Goal: Feedback & Contribution: Contribute content

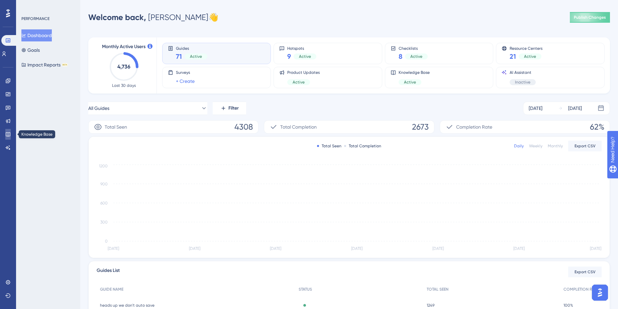
click at [9, 138] on link at bounding box center [7, 134] width 5 height 11
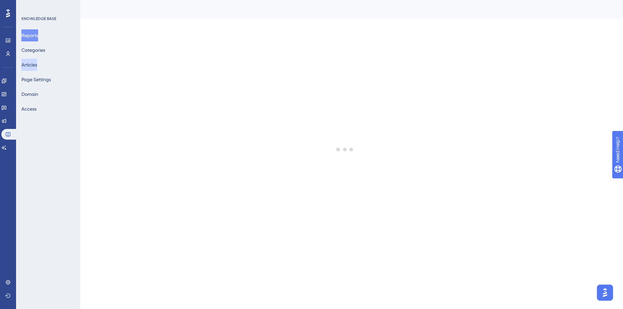
click at [27, 67] on button "Articles" at bounding box center [29, 65] width 16 height 12
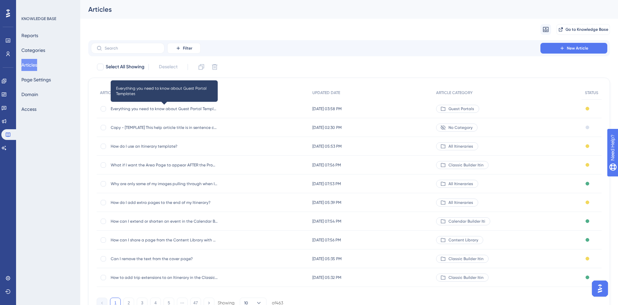
click at [210, 109] on span "Everything you need to know about Guest Portal Templates" at bounding box center [164, 108] width 107 height 5
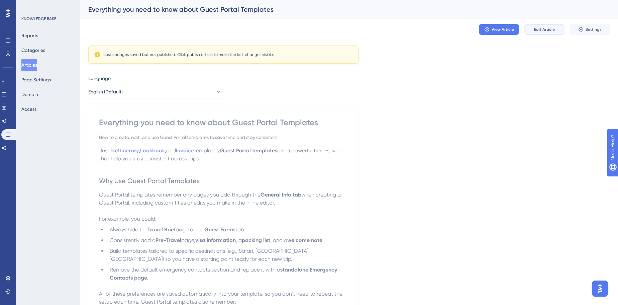
click at [533, 29] on button "Edit Article" at bounding box center [544, 29] width 40 height 11
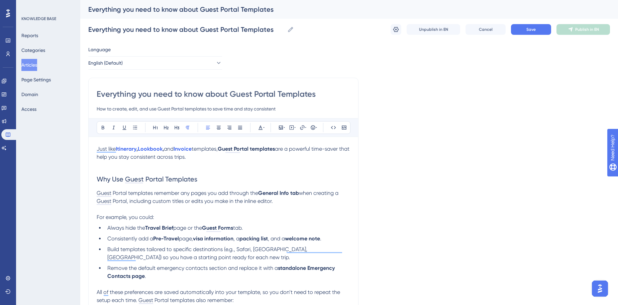
click at [104, 94] on input "Everything you need to know about Guest Portal Templates" at bounding box center [223, 94] width 253 height 11
click at [99, 92] on input "Everything you need to know about Guest Portal Templates" at bounding box center [223, 94] width 253 height 11
type input "What is Everything you need to know about Guest Portal Templates"
type input "What is everything you need to know about Guest Portal Templates"
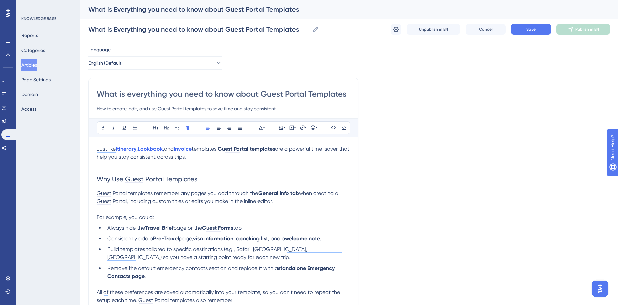
type input "What is everything you need to know about Guest Portal Templates"
click at [178, 97] on input "What is everything you need to know about Guest Portal Templates" at bounding box center [223, 94] width 253 height 11
type input "What is everything Ineed to know about Guest Portal Templates"
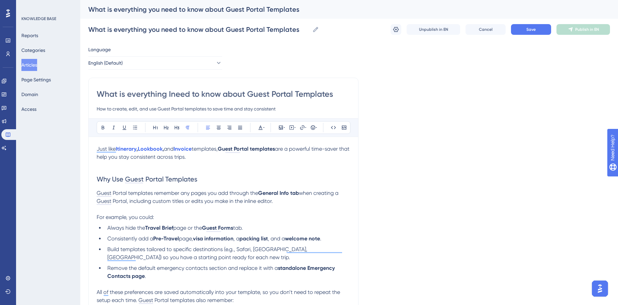
type input "What is everything I need to know about Guest Portal Templates"
click at [334, 93] on input "What is everything I need to know about Guest Portal Templates" at bounding box center [223, 94] width 253 height 11
type input "What is everything I need to know about Guest Portal Templates?"
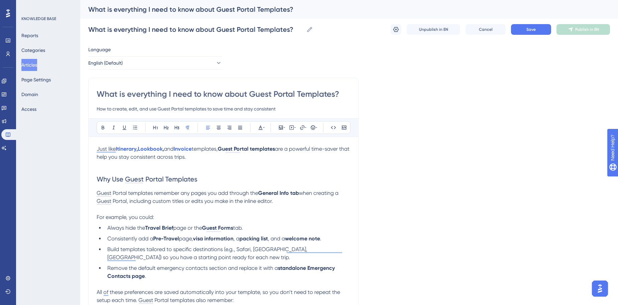
click at [300, 96] on input "What is everything I need to know about Guest Portal Templates?" at bounding box center [223, 94] width 253 height 11
type input "What is everything I need to know about Guest Portal templates?"
click at [543, 27] on button "Save" at bounding box center [531, 29] width 40 height 11
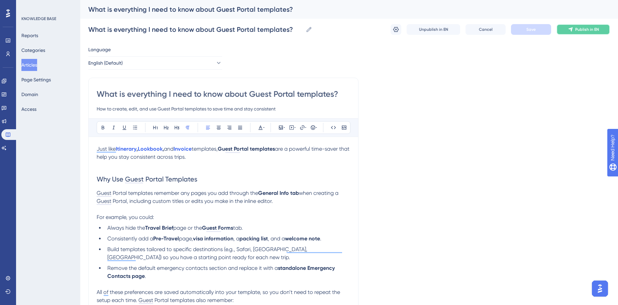
click at [588, 29] on span "Publish in EN" at bounding box center [587, 29] width 24 height 5
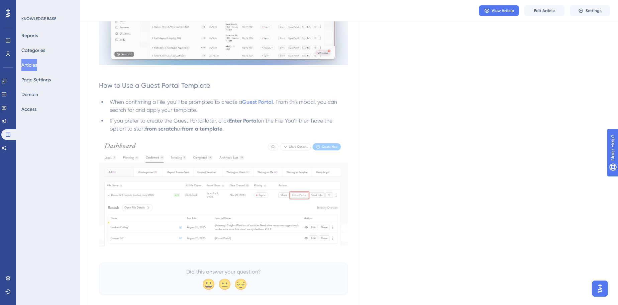
scroll to position [681, 0]
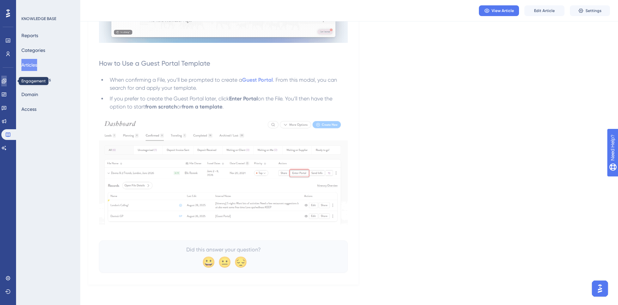
click at [6, 79] on icon at bounding box center [4, 81] width 4 height 4
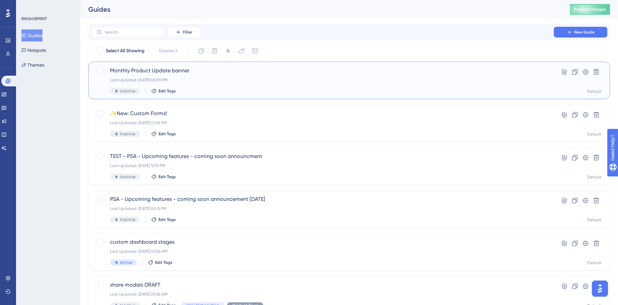
click at [154, 77] on div "Monthly Product Update banner Last Updated: Aug 29 2025, 06:59 PM Inactive Edit…" at bounding box center [322, 80] width 425 height 27
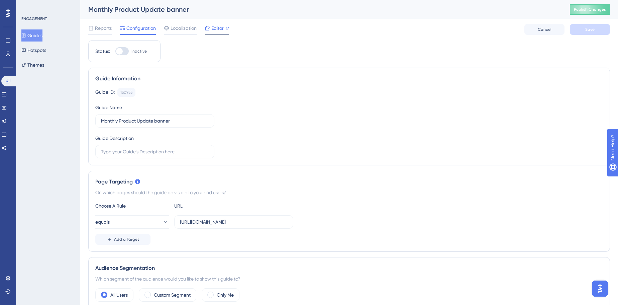
click at [207, 33] on div "Editor" at bounding box center [217, 29] width 24 height 11
click at [193, 26] on span "Localization" at bounding box center [184, 28] width 26 height 8
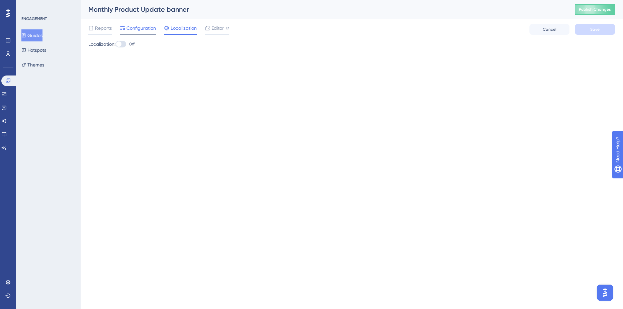
click at [150, 28] on span "Configuration" at bounding box center [140, 28] width 29 height 8
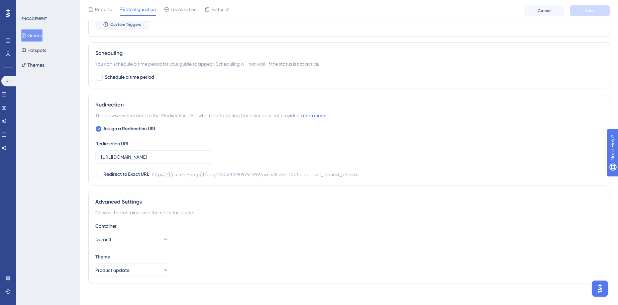
scroll to position [406, 0]
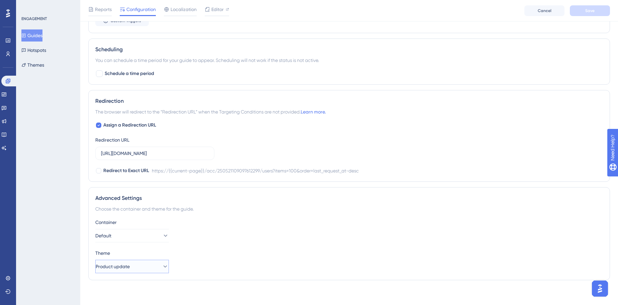
click at [162, 264] on icon at bounding box center [165, 266] width 7 height 7
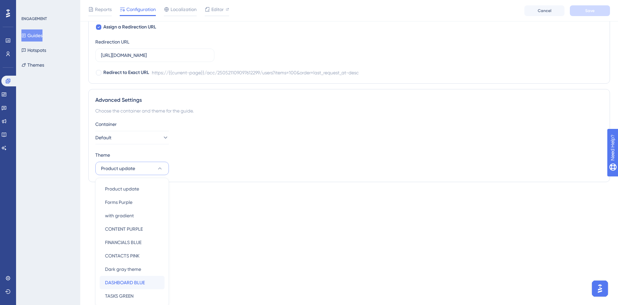
click at [138, 283] on span "DASHBOARD BLUE" at bounding box center [125, 282] width 40 height 8
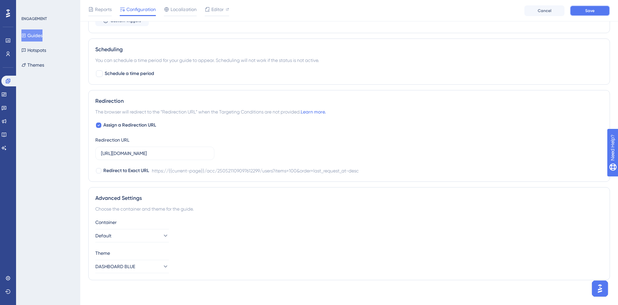
click at [602, 11] on button "Save" at bounding box center [590, 10] width 40 height 11
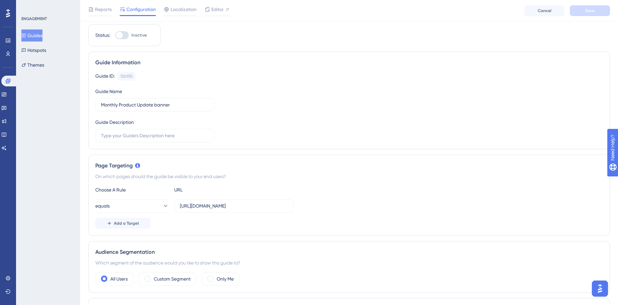
scroll to position [0, 0]
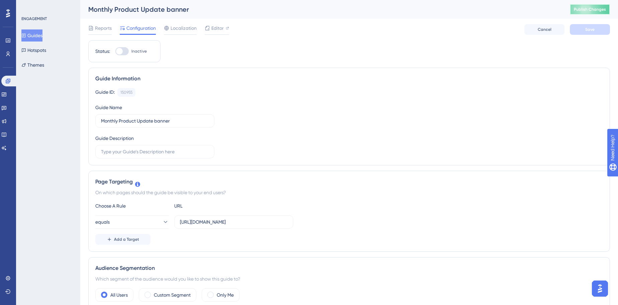
click at [588, 8] on span "Publish Changes" at bounding box center [590, 9] width 32 height 5
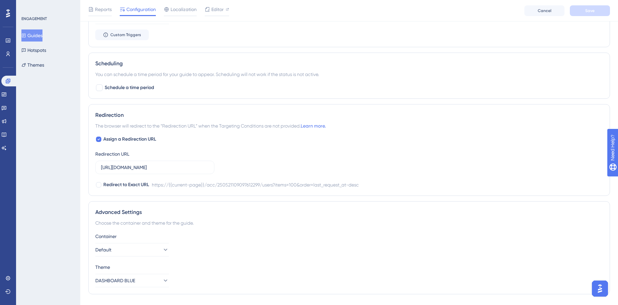
scroll to position [406, 0]
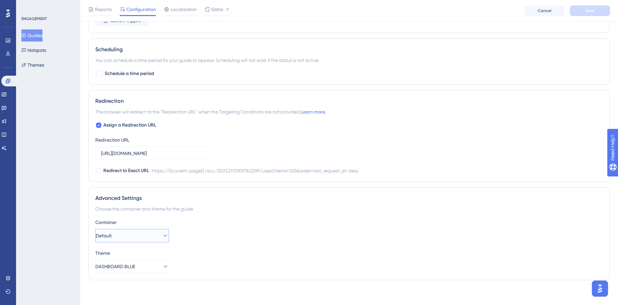
click at [149, 230] on button "Default" at bounding box center [132, 235] width 74 height 13
click at [216, 234] on div "Container Default Default Default" at bounding box center [349, 230] width 508 height 24
click at [143, 260] on button "DASHBOARD BLUE" at bounding box center [132, 266] width 74 height 13
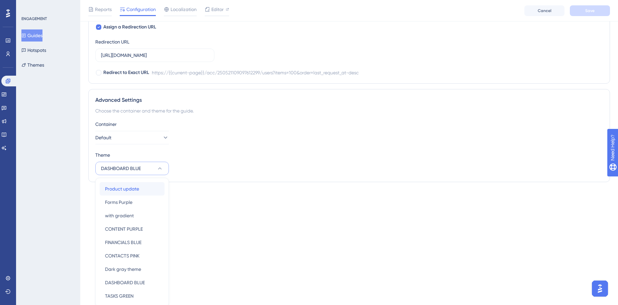
click at [116, 186] on span "Product update" at bounding box center [122, 189] width 34 height 8
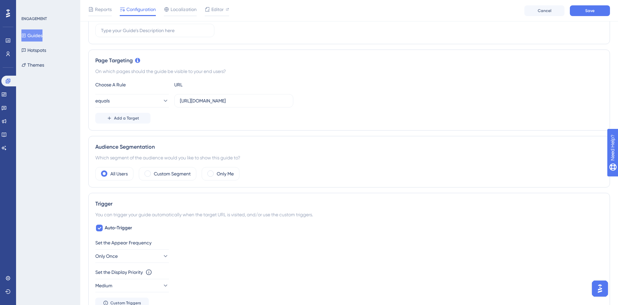
scroll to position [71, 0]
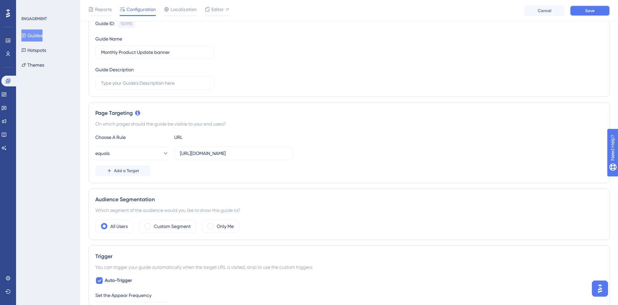
click at [583, 9] on button "Save" at bounding box center [590, 10] width 40 height 11
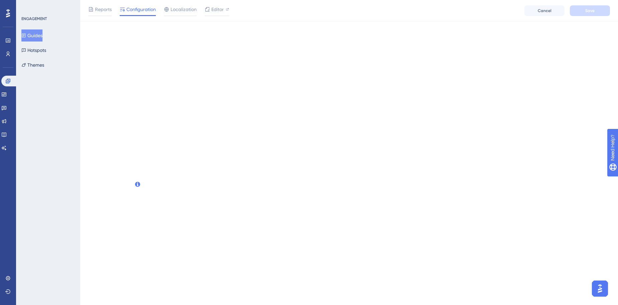
scroll to position [0, 0]
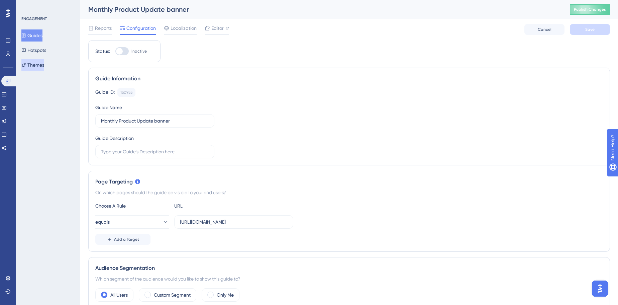
click at [44, 66] on button "Themes" at bounding box center [32, 65] width 23 height 12
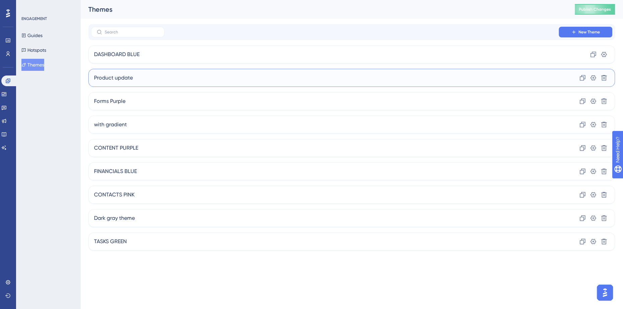
click at [103, 75] on span "Product update" at bounding box center [113, 78] width 39 height 8
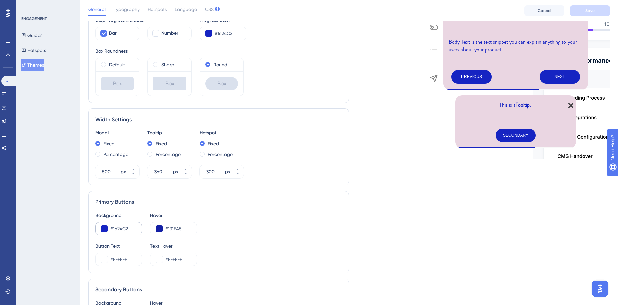
scroll to position [13, 0]
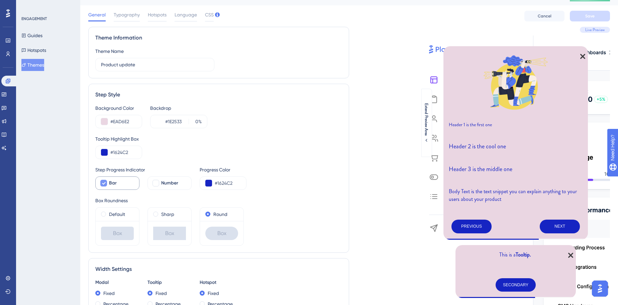
click at [104, 184] on icon at bounding box center [104, 182] width 4 height 5
checkbox input "false"
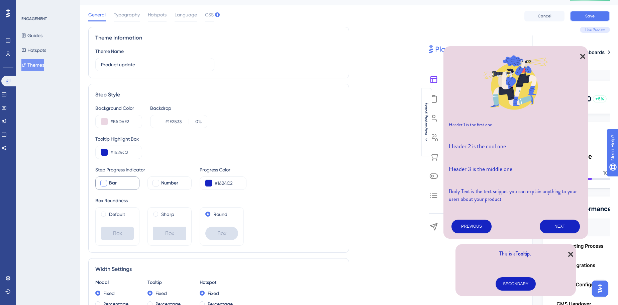
click at [591, 14] on span "Save" at bounding box center [589, 15] width 9 height 5
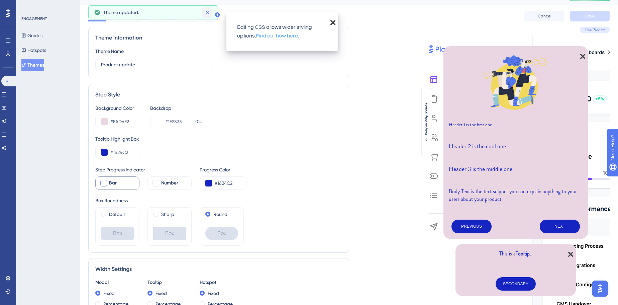
click at [208, 14] on icon at bounding box center [207, 12] width 7 height 7
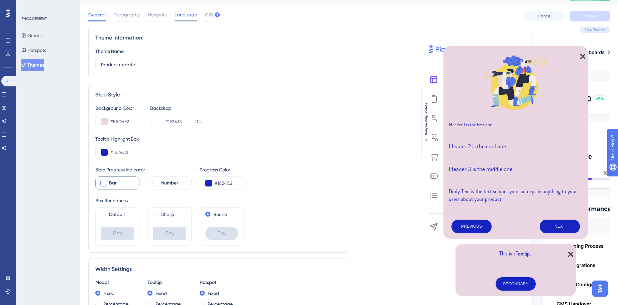
click at [185, 15] on span "Language" at bounding box center [186, 15] width 22 height 8
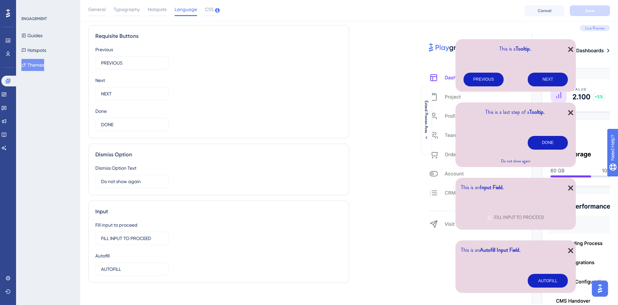
scroll to position [0, 0]
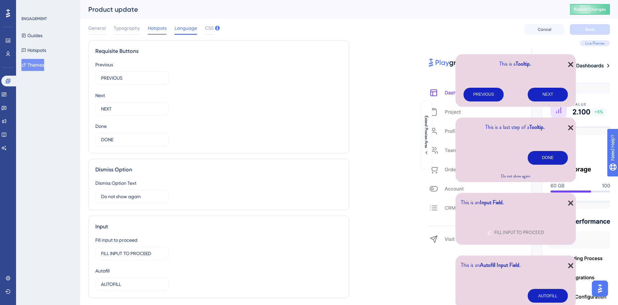
click at [155, 31] on span "Hotspots" at bounding box center [157, 28] width 19 height 8
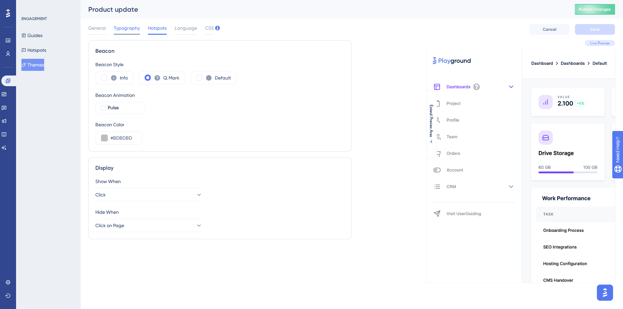
click at [128, 28] on span "Typography" at bounding box center [127, 28] width 26 height 8
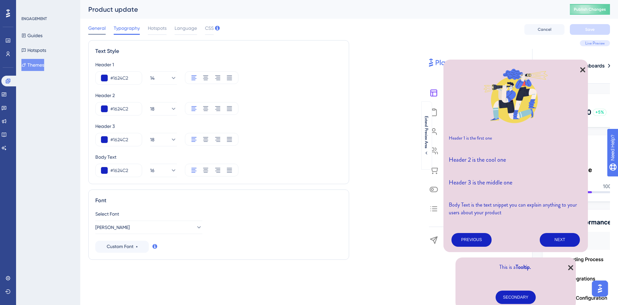
click at [97, 31] on span "General" at bounding box center [96, 28] width 17 height 8
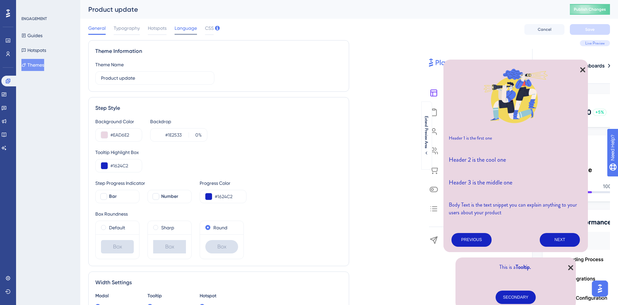
click at [181, 29] on span "Language" at bounding box center [186, 28] width 22 height 8
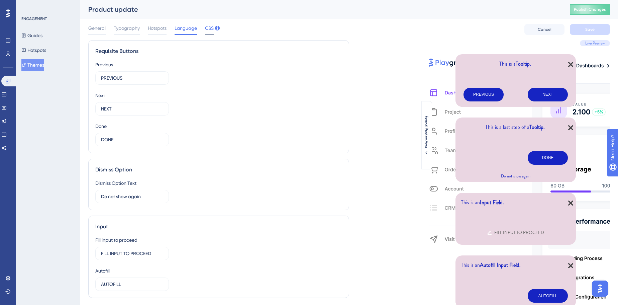
click at [206, 30] on span "CSS" at bounding box center [209, 28] width 9 height 8
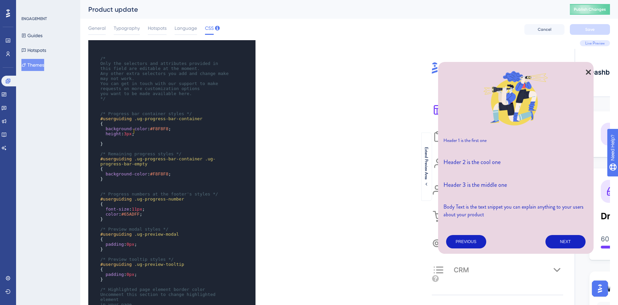
click at [163, 131] on pre "height : 3px ;" at bounding box center [165, 133] width 133 height 5
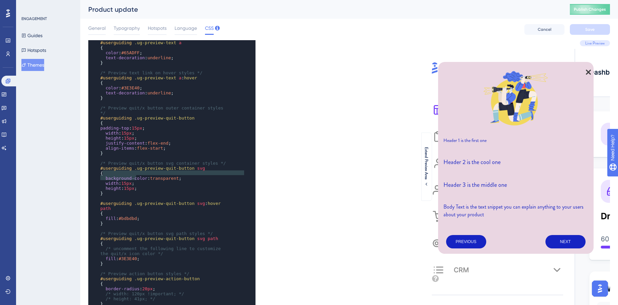
type textarea "width: 15px; height: 15px;"
drag, startPoint x: 138, startPoint y: 178, endPoint x: 97, endPoint y: 171, distance: 41.3
click at [97, 171] on div "x height : 3px ; ​ /* Preview text styles */ #userguiding .ug-preview-text p { …" at bounding box center [162, 253] width 149 height 538
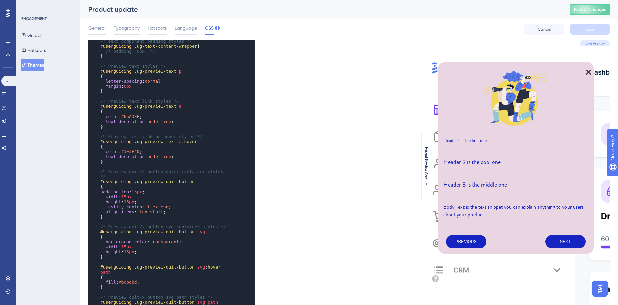
click at [171, 209] on pre "align-items : flex-start ;" at bounding box center [165, 211] width 133 height 5
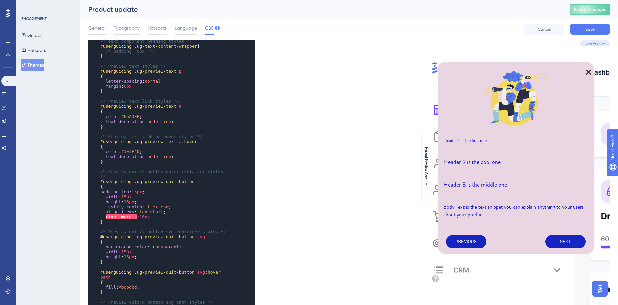
click at [118, 214] on span "right-margin" at bounding box center [121, 216] width 31 height 5
type textarea "right-"
drag, startPoint x: 118, startPoint y: 204, endPoint x: 104, endPoint y: 204, distance: 13.4
click at [104, 214] on span "right-margin : 10px" at bounding box center [125, 216] width 50 height 5
click at [119, 214] on span "margin : 10px" at bounding box center [117, 216] width 34 height 5
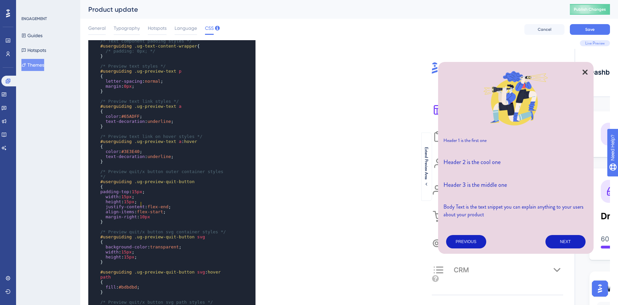
click at [142, 214] on span "10px" at bounding box center [144, 216] width 10 height 5
click at [168, 219] on pre "}" at bounding box center [165, 221] width 133 height 5
click at [587, 31] on span "Save" at bounding box center [589, 29] width 9 height 5
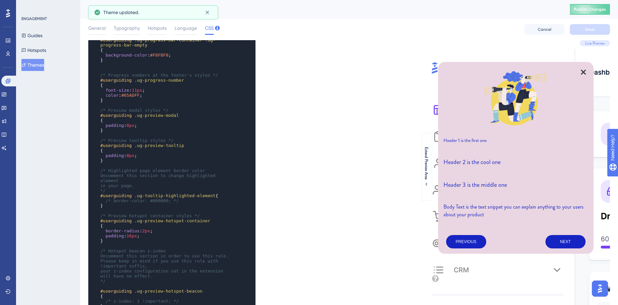
scroll to position [3, 0]
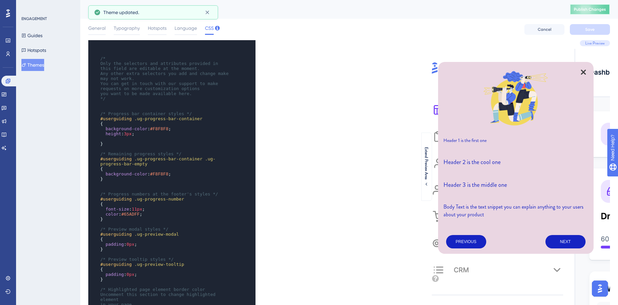
click at [595, 12] on button "Publish Changes" at bounding box center [590, 9] width 40 height 11
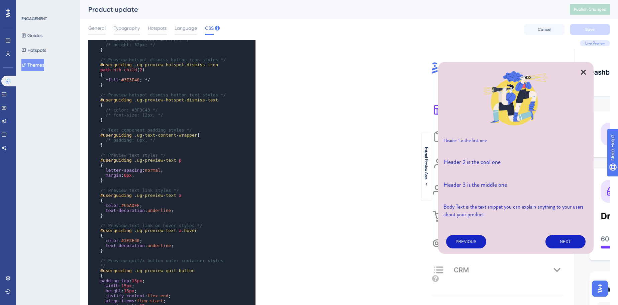
scroll to position [443, 0]
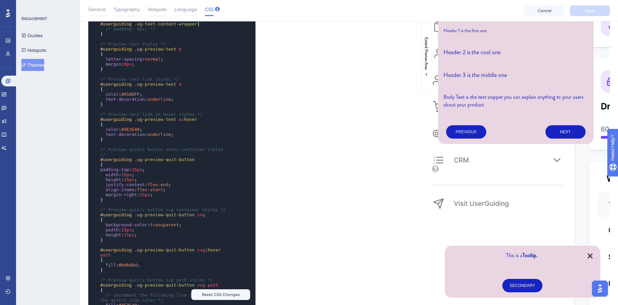
click at [140, 192] on span "15px" at bounding box center [144, 194] width 10 height 5
click at [586, 9] on span "Save" at bounding box center [589, 10] width 9 height 5
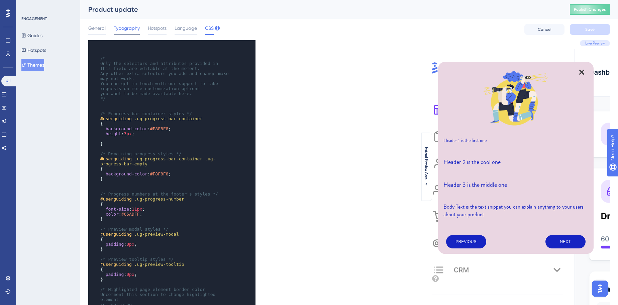
click at [133, 30] on span "Typography" at bounding box center [127, 28] width 26 height 8
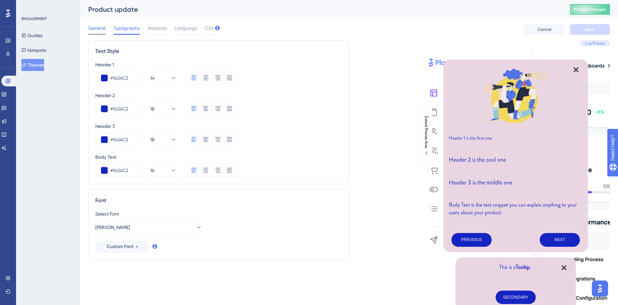
click at [96, 27] on span "General" at bounding box center [96, 28] width 17 height 8
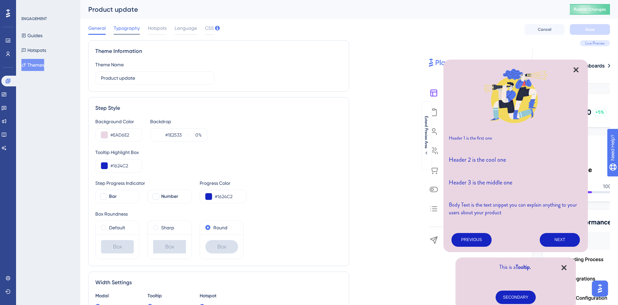
click at [130, 31] on span "Typography" at bounding box center [127, 28] width 26 height 8
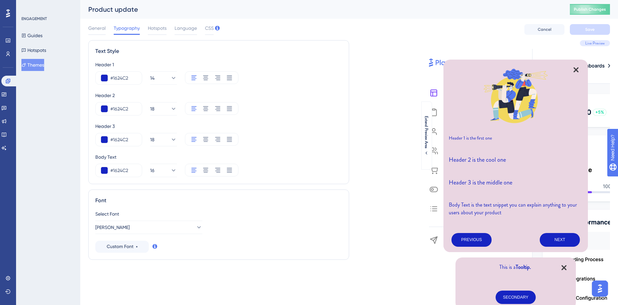
click at [96, 23] on div "General Typography Hotspots Language CSS Cancel Save" at bounding box center [349, 29] width 522 height 21
click at [97, 23] on div "General Typography Hotspots Language CSS Cancel Save" at bounding box center [349, 29] width 522 height 21
click at [96, 29] on span "General" at bounding box center [96, 28] width 17 height 8
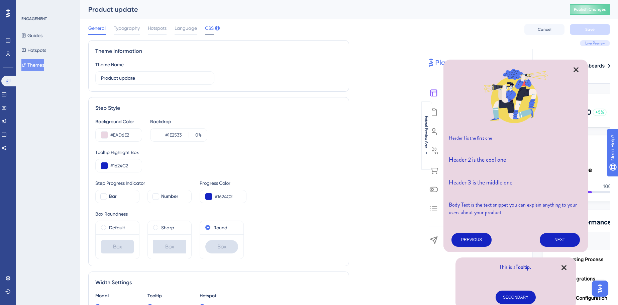
click at [209, 27] on span "CSS" at bounding box center [209, 28] width 9 height 8
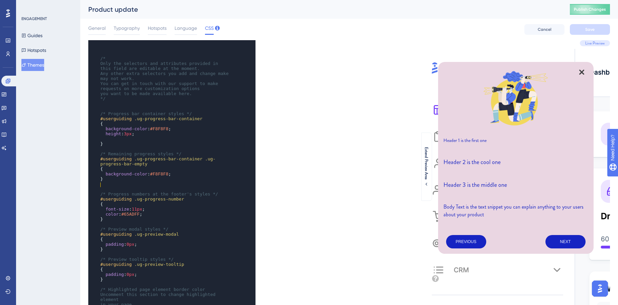
click at [183, 186] on pre "​" at bounding box center [165, 188] width 133 height 5
type textarea "/* Only the selectors and attributes provided in this field are editable at the…"
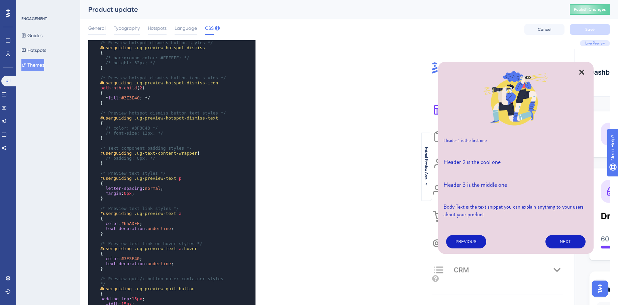
scroll to position [395, 0]
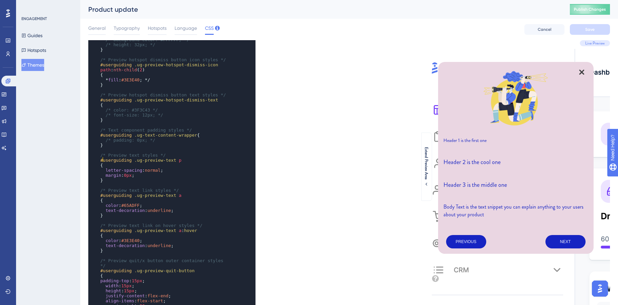
click at [170, 163] on pre "{" at bounding box center [165, 165] width 133 height 5
click at [181, 163] on pre "{" at bounding box center [165, 165] width 133 height 5
click at [180, 163] on pre "{" at bounding box center [165, 165] width 133 height 5
click at [181, 158] on pre "#userguiding .ug-preview-text p" at bounding box center [165, 160] width 133 height 5
click at [185, 188] on pre "/* Preview text link styles */" at bounding box center [165, 190] width 133 height 5
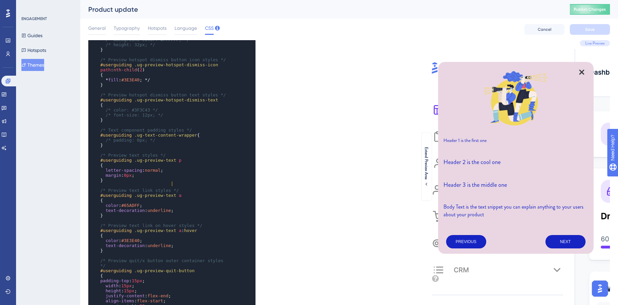
click at [130, 198] on pre "{" at bounding box center [165, 200] width 133 height 5
type textarea "{"
click at [130, 198] on pre "{" at bounding box center [165, 200] width 133 height 5
click at [129, 203] on span "#65ADFF" at bounding box center [130, 205] width 18 height 5
type textarea "65ADFF"
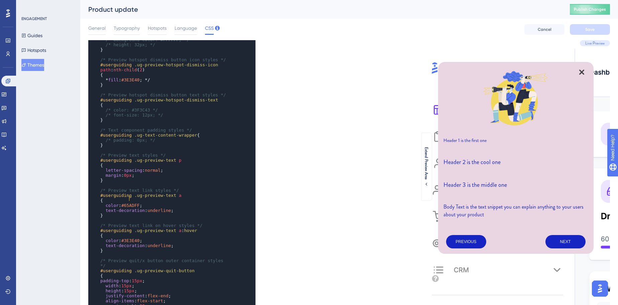
click at [129, 203] on span "#65ADFF" at bounding box center [130, 205] width 18 height 5
click at [122, 208] on span "text-decoration" at bounding box center [125, 210] width 39 height 5
type textarea "color: #65ADFF;"
drag, startPoint x: 149, startPoint y: 197, endPoint x: 90, endPoint y: 198, distance: 59.2
click at [90, 198] on div "x background-color : #F8F8F8 ; your z-index configuration set in the extension …" at bounding box center [162, 227] width 149 height 523
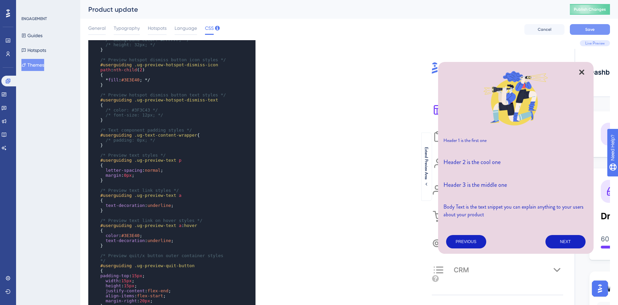
click at [592, 25] on button "Save" at bounding box center [590, 29] width 40 height 11
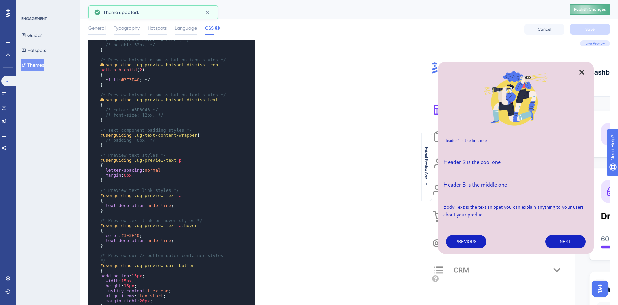
click at [599, 7] on span "Publish Changes" at bounding box center [590, 9] width 32 height 5
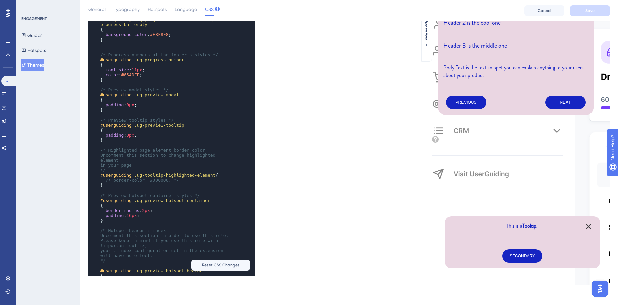
scroll to position [142, 0]
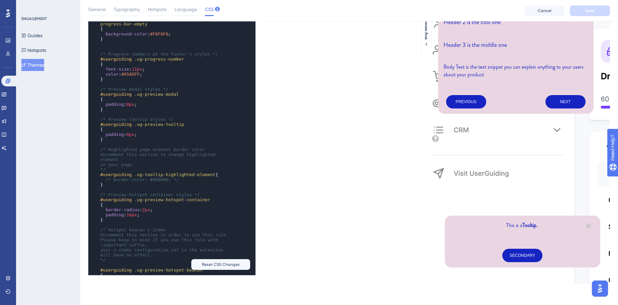
click at [589, 226] on icon "Close Preview" at bounding box center [588, 225] width 5 height 5
click at [161, 212] on pre "padding : 16px ;" at bounding box center [165, 214] width 133 height 5
click at [152, 207] on pre "border-radius : 2px ;" at bounding box center [165, 209] width 133 height 5
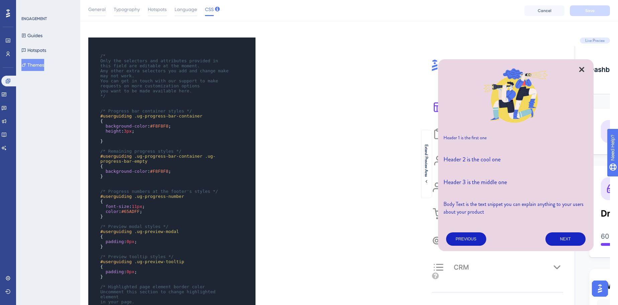
scroll to position [0, 0]
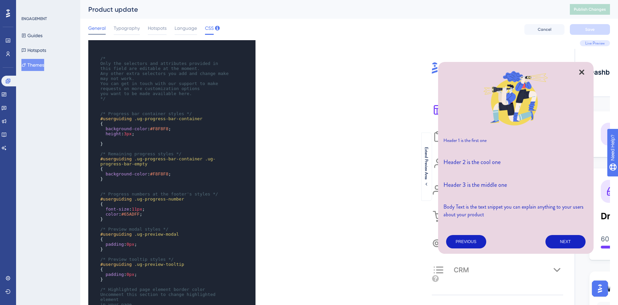
click at [97, 32] on div "General" at bounding box center [96, 29] width 17 height 11
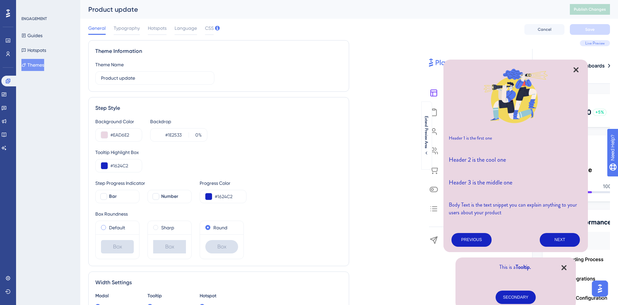
click at [103, 226] on span at bounding box center [103, 227] width 5 height 5
click at [108, 226] on input "radio" at bounding box center [108, 226] width 0 height 0
click at [593, 29] on span "Save" at bounding box center [589, 29] width 9 height 5
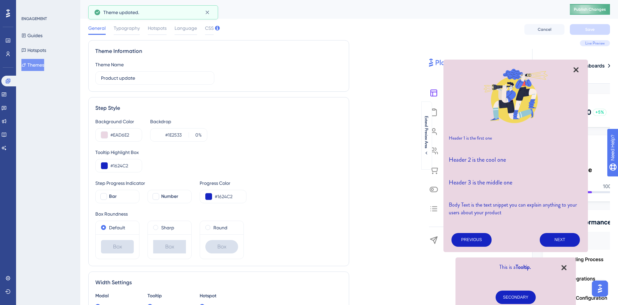
click at [604, 10] on span "Publish Changes" at bounding box center [590, 9] width 32 height 5
drag, startPoint x: 152, startPoint y: 80, endPoint x: 95, endPoint y: 80, distance: 57.9
click at [95, 80] on div "Theme Information Theme Name Product update" at bounding box center [218, 66] width 261 height 52
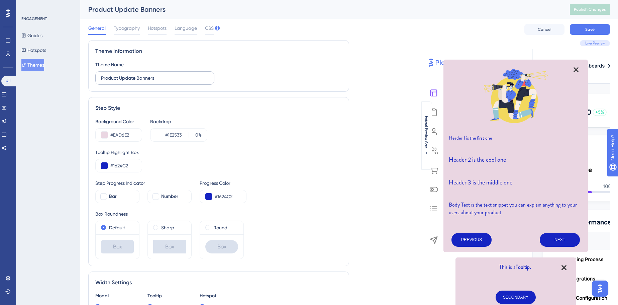
click at [134, 82] on label "Product Update Banners" at bounding box center [154, 77] width 119 height 13
click at [134, 82] on input "Product Update Banners" at bounding box center [155, 77] width 108 height 7
click at [137, 79] on input "Product Update Banners" at bounding box center [155, 77] width 108 height 7
type input "Product Update Top Banners"
click at [578, 31] on button "Save" at bounding box center [590, 29] width 40 height 11
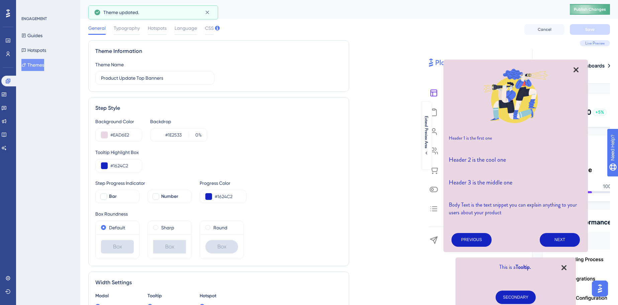
click at [610, 12] on button "Publish Changes" at bounding box center [590, 9] width 40 height 11
click at [210, 31] on span "CSS" at bounding box center [209, 28] width 9 height 8
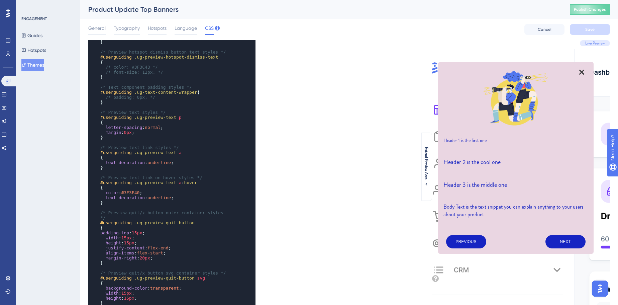
scroll to position [486, 0]
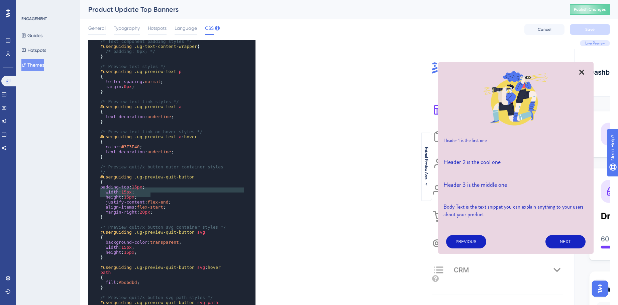
type textarea "margin-right: 20px;"
drag, startPoint x: 154, startPoint y: 195, endPoint x: 104, endPoint y: 194, distance: 50.5
click at [104, 209] on pre "margin-right : 20px ;" at bounding box center [165, 211] width 133 height 5
click at [101, 29] on span "General" at bounding box center [96, 28] width 17 height 8
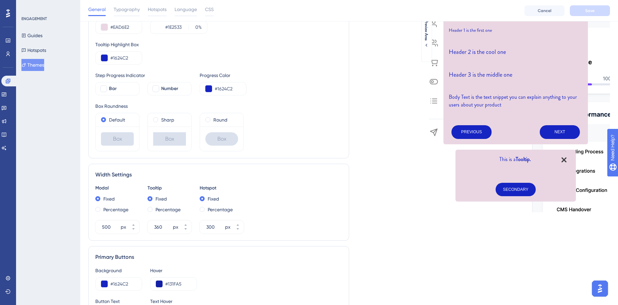
scroll to position [152, 0]
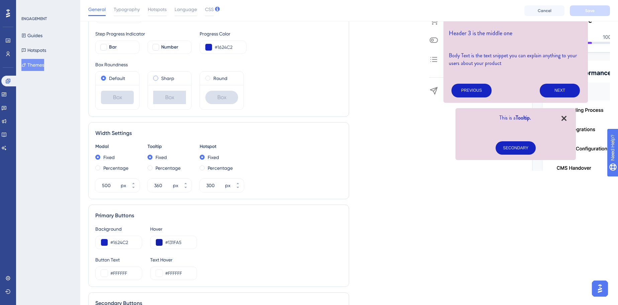
click at [164, 79] on label "Sharp" at bounding box center [167, 78] width 13 height 8
click at [573, 10] on button "Save" at bounding box center [590, 10] width 40 height 11
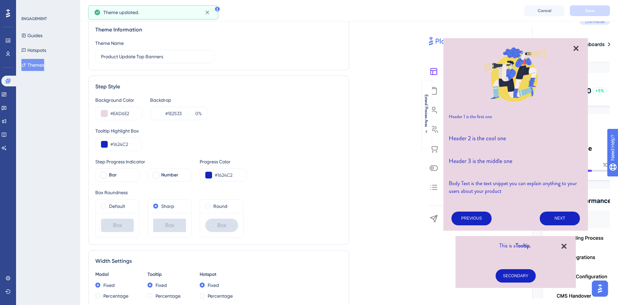
scroll to position [0, 0]
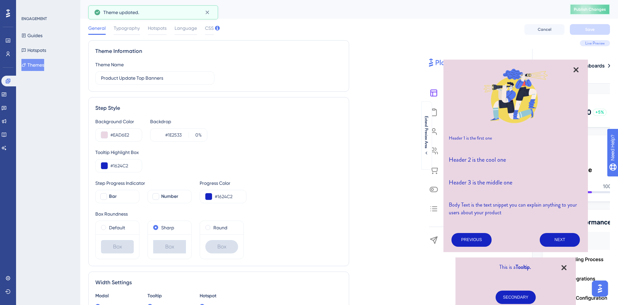
click at [595, 9] on span "Publish Changes" at bounding box center [590, 9] width 32 height 5
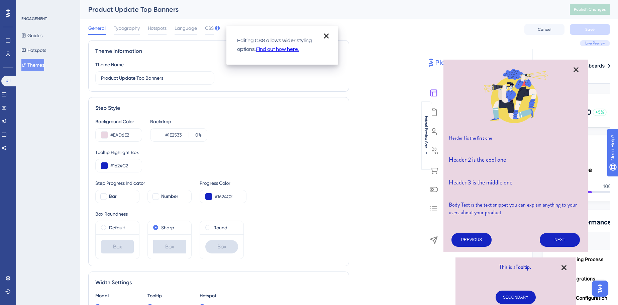
click at [214, 30] on div "General Typography Hotspots Language CSS Cancel Save" at bounding box center [349, 29] width 522 height 21
click at [209, 31] on span "CSS" at bounding box center [209, 28] width 9 height 8
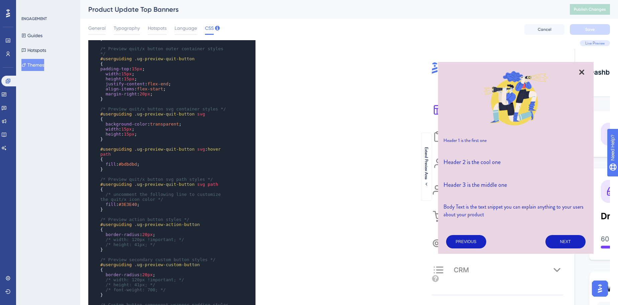
scroll to position [631, 0]
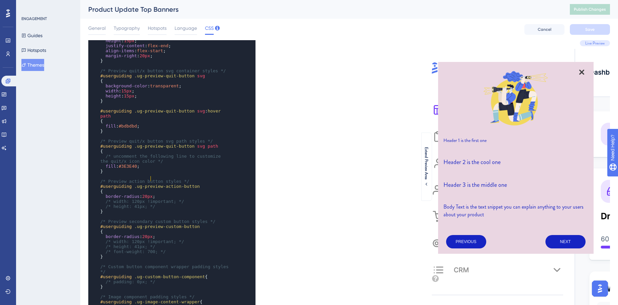
click at [150, 194] on span "20px" at bounding box center [147, 196] width 10 height 5
click at [133, 194] on span "border-radius" at bounding box center [123, 196] width 34 height 5
type textarea "border-radius: 20px;"
click at [133, 194] on span "border-radius" at bounding box center [123, 196] width 34 height 5
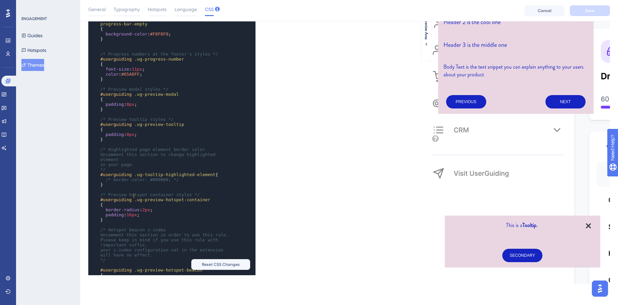
click at [135, 207] on span "border-radius" at bounding box center [123, 209] width 34 height 5
type textarea "border-radius: 2px;"
click at [135, 207] on span "border-radius" at bounding box center [123, 209] width 34 height 5
click at [577, 7] on button "Save" at bounding box center [590, 10] width 40 height 11
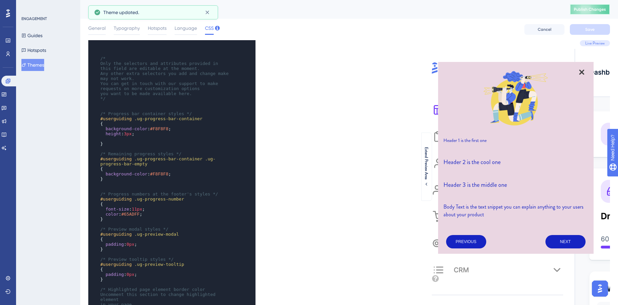
click at [601, 9] on span "Publish Changes" at bounding box center [590, 9] width 32 height 5
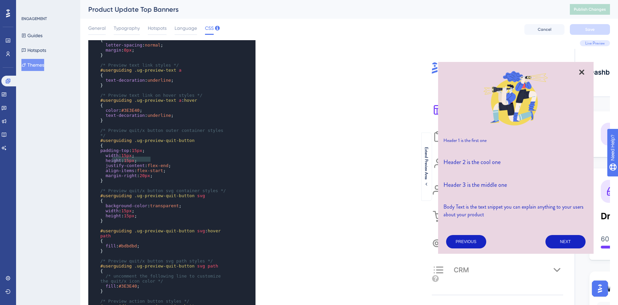
type textarea "margin-right: 20px;"
drag, startPoint x: 151, startPoint y: 160, endPoint x: 105, endPoint y: 159, distance: 45.8
click at [105, 173] on pre "margin-right : 20px ;" at bounding box center [165, 175] width 133 height 5
click at [168, 173] on pre "margin-right : 20px ;" at bounding box center [165, 175] width 133 height 5
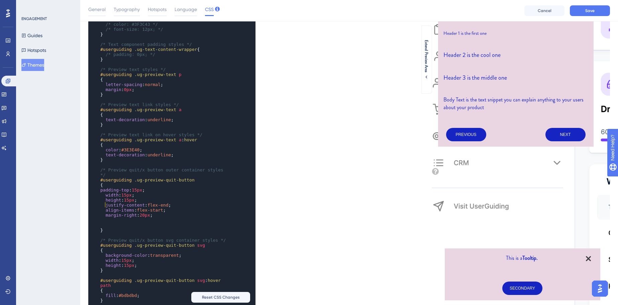
paste textarea "right"
click at [124, 217] on span "margin-right" at bounding box center [121, 219] width 31 height 5
type textarea "right"
click at [124, 217] on span "margin-right" at bounding box center [121, 219] width 31 height 5
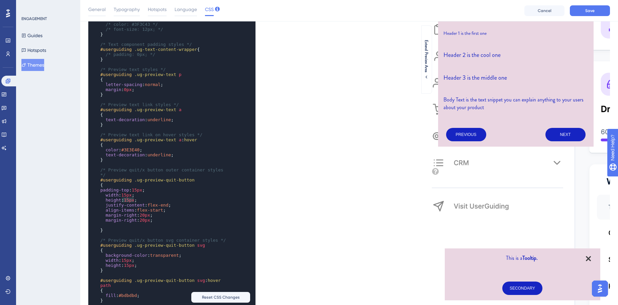
type textarea "right"
click at [124, 217] on span "margin-right" at bounding box center [121, 219] width 31 height 5
click at [592, 12] on span "Save" at bounding box center [589, 10] width 9 height 5
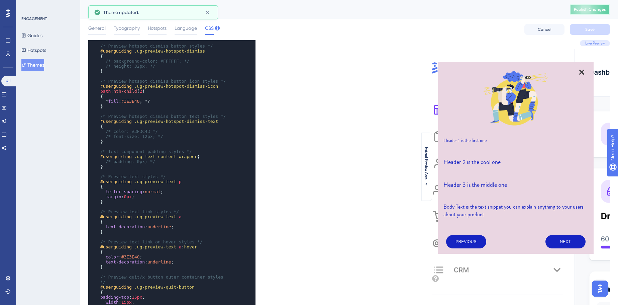
click at [585, 13] on button "Publish Changes" at bounding box center [590, 9] width 40 height 11
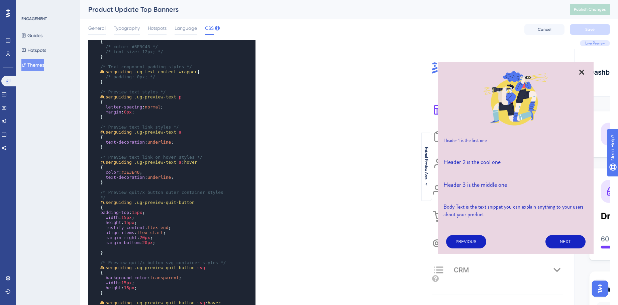
scroll to position [460, 0]
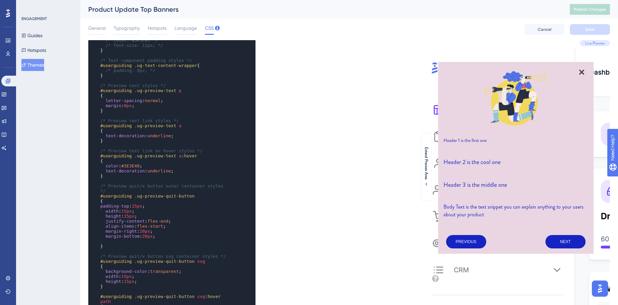
click at [142, 233] on span "20px" at bounding box center [147, 235] width 10 height 5
click at [146, 233] on span "20px" at bounding box center [147, 235] width 10 height 5
click at [583, 27] on button "Save" at bounding box center [590, 29] width 40 height 11
click at [597, 10] on span "Publish Changes" at bounding box center [590, 9] width 32 height 5
click at [586, 10] on button "Publish Changes" at bounding box center [590, 9] width 40 height 11
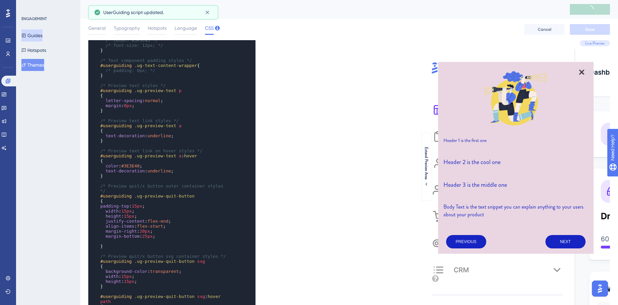
click at [26, 36] on icon at bounding box center [23, 35] width 5 height 5
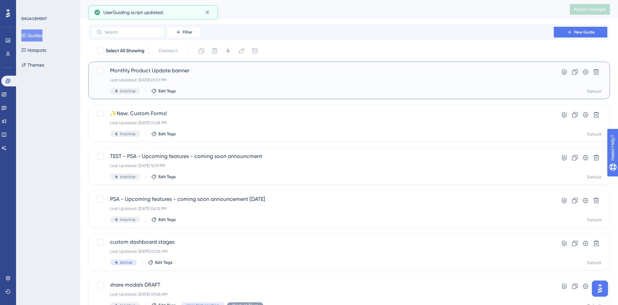
click at [216, 72] on span "Monthly Product Update banner" at bounding box center [322, 71] width 425 height 8
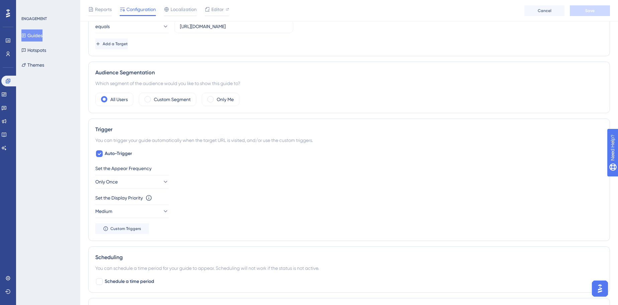
scroll to position [274, 0]
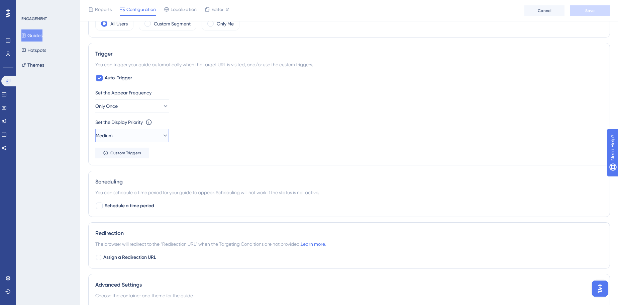
click at [152, 139] on button "Medium" at bounding box center [132, 135] width 74 height 13
click at [267, 110] on div "Set the Appear Frequency Only Once" at bounding box center [349, 101] width 508 height 24
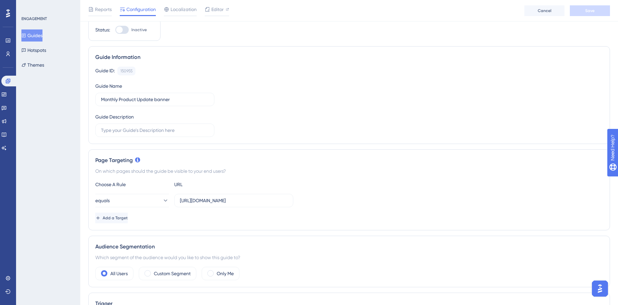
scroll to position [0, 0]
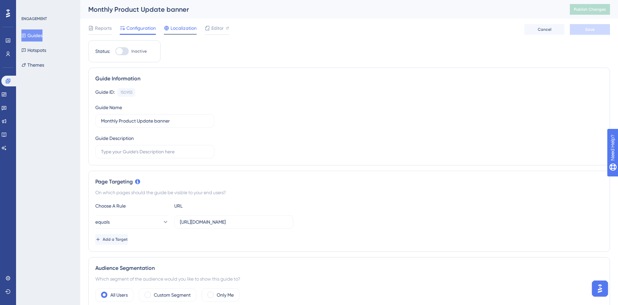
click at [184, 30] on span "Localization" at bounding box center [184, 28] width 26 height 8
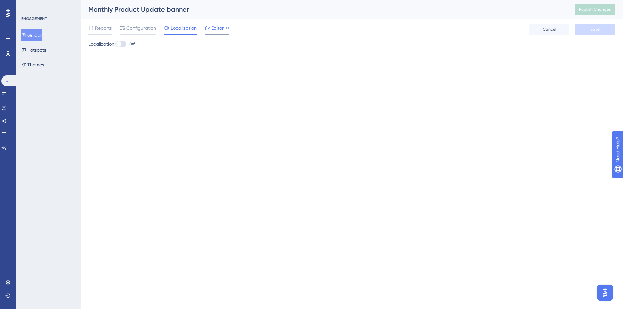
click at [213, 29] on span "Editor" at bounding box center [217, 28] width 12 height 8
click at [90, 30] on icon at bounding box center [90, 27] width 5 height 5
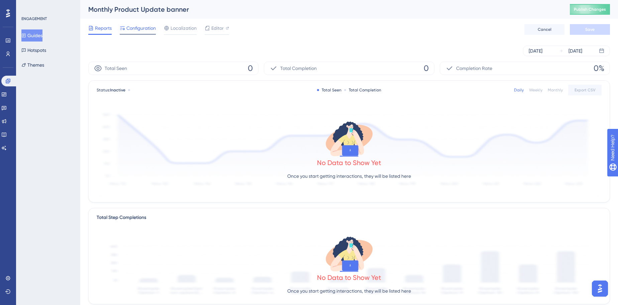
click at [143, 26] on span "Configuration" at bounding box center [140, 28] width 29 height 8
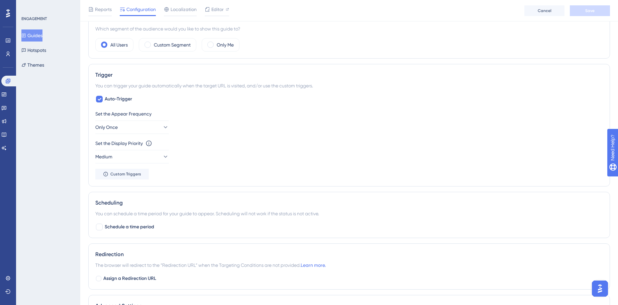
scroll to position [274, 0]
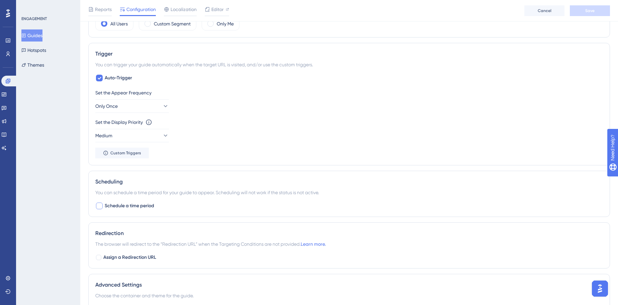
click at [132, 202] on span "Schedule a time period" at bounding box center [129, 206] width 49 height 8
checkbox input "true"
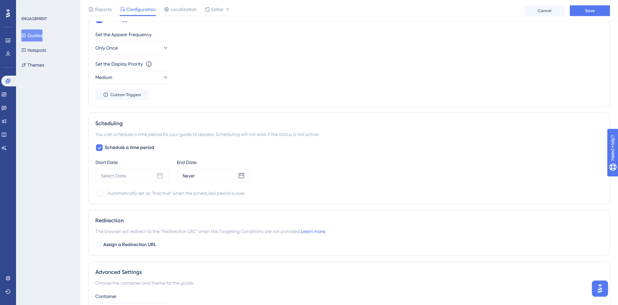
scroll to position [365, 0]
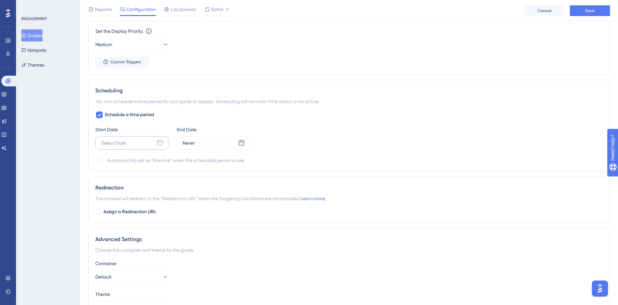
click at [143, 141] on div "Select Date" at bounding box center [132, 142] width 74 height 13
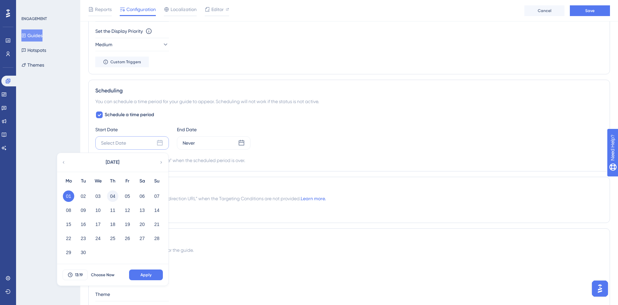
click at [112, 196] on button "04" at bounding box center [112, 195] width 11 height 11
click at [93, 194] on button "03" at bounding box center [97, 195] width 11 height 11
click at [166, 140] on div "Select Date September 2025 Mo Tu We Th Fr Sa Su 01 02 03 04 05 06 07 08 09 10 1…" at bounding box center [132, 142] width 74 height 13
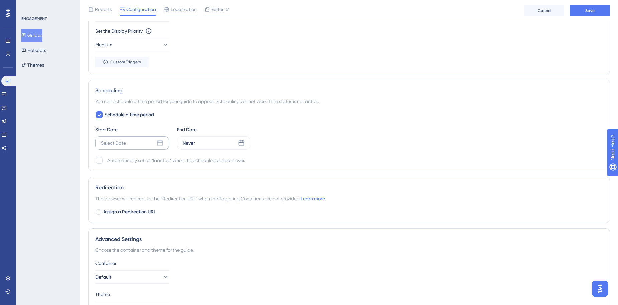
click at [162, 144] on icon at bounding box center [160, 142] width 7 height 7
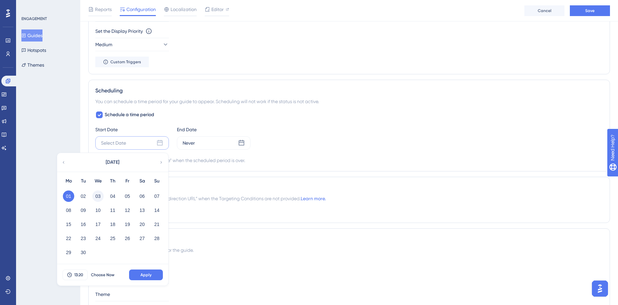
click at [97, 193] on button "03" at bounding box center [97, 195] width 11 height 11
click at [75, 264] on div "13:20 Choose Now Apply" at bounding box center [112, 274] width 111 height 21
click at [77, 273] on span "13:20" at bounding box center [78, 274] width 9 height 5
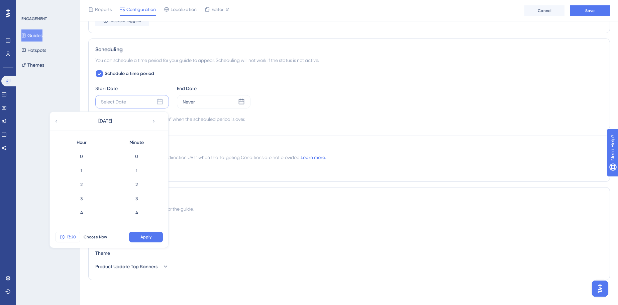
scroll to position [252, 0]
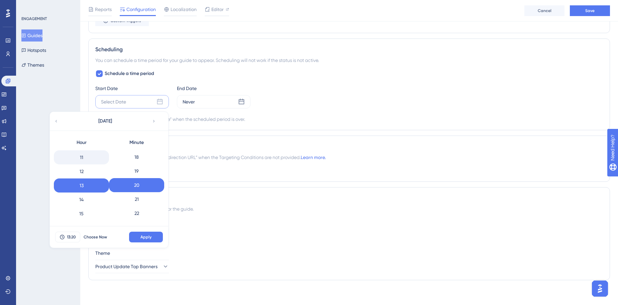
click at [85, 156] on div "11" at bounding box center [81, 157] width 55 height 14
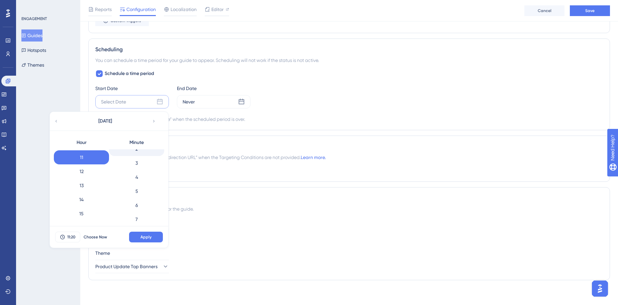
scroll to position [0, 0]
click at [146, 152] on div "0" at bounding box center [136, 156] width 55 height 14
click at [144, 238] on button "Apply" at bounding box center [146, 236] width 34 height 11
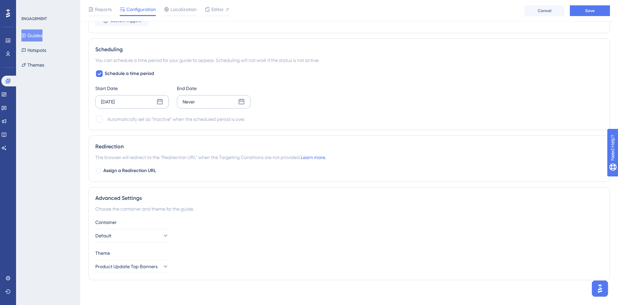
click at [191, 101] on div "Never" at bounding box center [189, 102] width 12 height 8
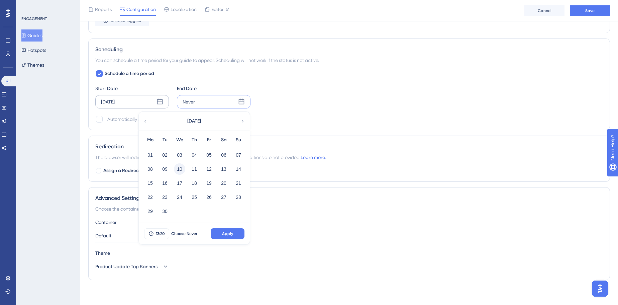
click at [179, 168] on button "10" at bounding box center [179, 168] width 11 height 11
click at [159, 233] on span "13:20" at bounding box center [160, 233] width 9 height 5
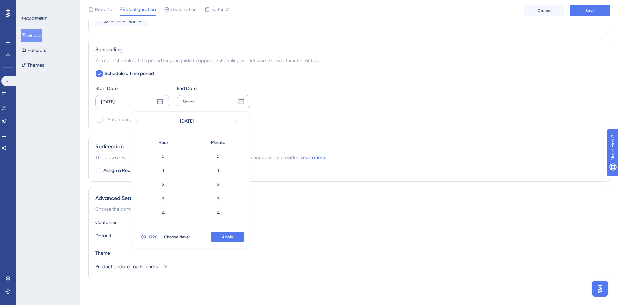
scroll to position [252, 0]
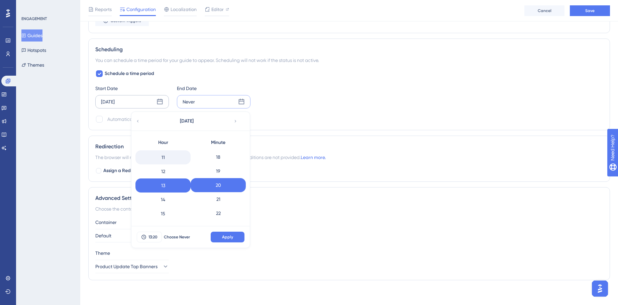
click at [179, 158] on div "11" at bounding box center [162, 157] width 55 height 14
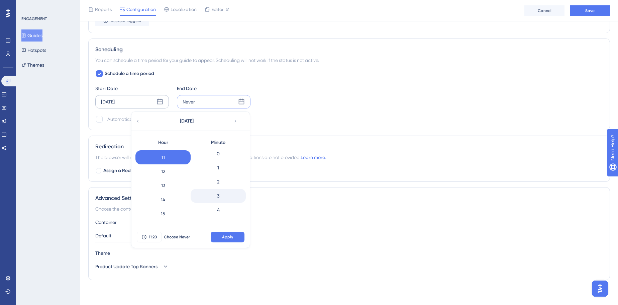
scroll to position [0, 0]
click at [222, 155] on div "0" at bounding box center [218, 156] width 55 height 14
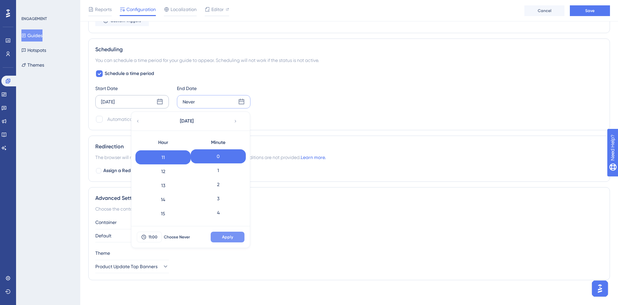
click at [225, 234] on span "Apply" at bounding box center [227, 236] width 11 height 5
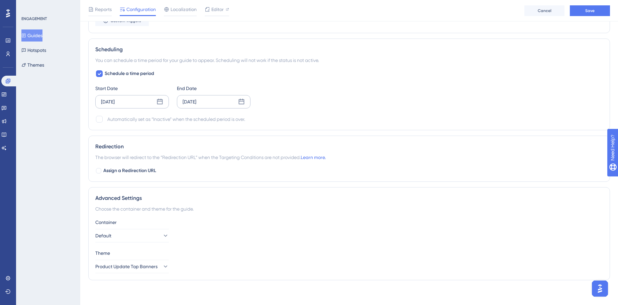
click at [163, 116] on div "Automatically set as “Inactive” when the scheduled period is over." at bounding box center [176, 119] width 138 height 8
click at [99, 116] on div at bounding box center [99, 119] width 7 height 7
checkbox input "true"
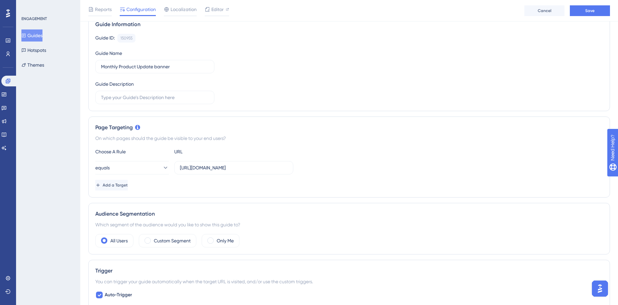
scroll to position [10, 0]
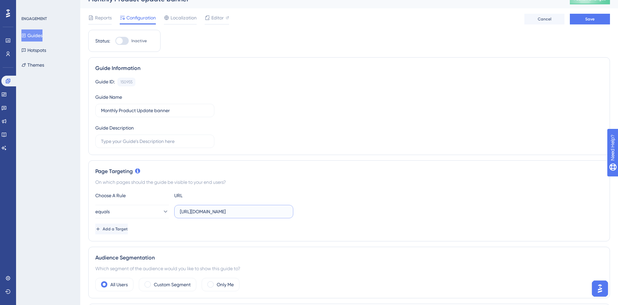
click at [218, 210] on input "https://account.safariportal.app/acc/250521109097612299/users?items=100&order=l…" at bounding box center [234, 211] width 108 height 7
click at [236, 213] on input "https://account.safariportal.app/acc/250521109097612299/users?items=100&order=l…" at bounding box center [234, 211] width 108 height 7
click at [250, 210] on input "https://account.safariportal.app/acc/250521109097612299/users?items=100&order=l…" at bounding box center [234, 211] width 108 height 7
click at [193, 209] on input "https://account.safariportal.app/acc/250521109097612299/users?items=100&order=l…" at bounding box center [234, 211] width 108 height 7
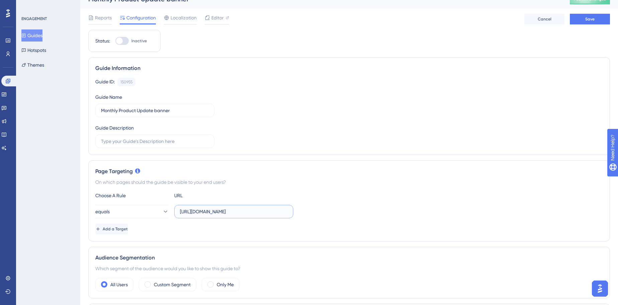
scroll to position [0, 0]
click at [255, 210] on input "https://account.safariportal.app/acc/250521109097612299/users?items=100&order=l…" at bounding box center [234, 211] width 108 height 7
click at [253, 211] on input "https://account.safariportal.app/acc/250521109097612299/users?items=100&order=l…" at bounding box center [234, 211] width 108 height 7
click at [139, 206] on button "equals" at bounding box center [132, 211] width 74 height 13
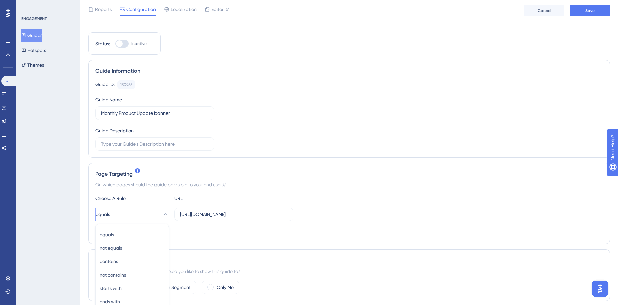
scroll to position [132, 0]
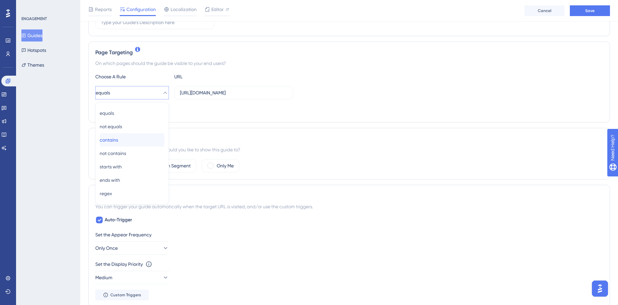
click at [124, 135] on div "contains contains" at bounding box center [132, 139] width 65 height 13
click at [594, 11] on span "Save" at bounding box center [589, 10] width 9 height 5
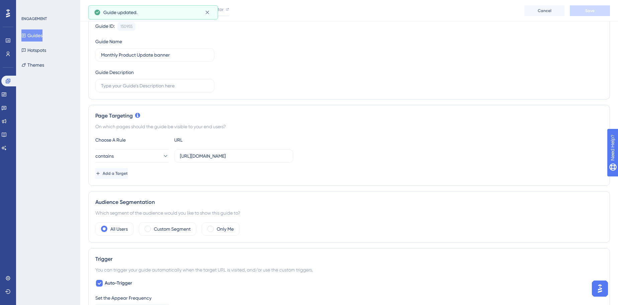
scroll to position [0, 0]
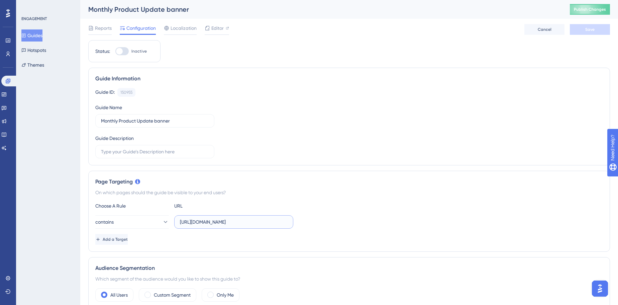
drag, startPoint x: 197, startPoint y: 222, endPoint x: 172, endPoint y: 223, distance: 25.1
click at [172, 223] on div "contains https://account.safariportal.app/" at bounding box center [194, 221] width 198 height 13
drag, startPoint x: 247, startPoint y: 221, endPoint x: 234, endPoint y: 224, distance: 12.8
click at [234, 224] on input "account.safariportal.app/" at bounding box center [234, 221] width 108 height 7
type input "account.safariportal.app"
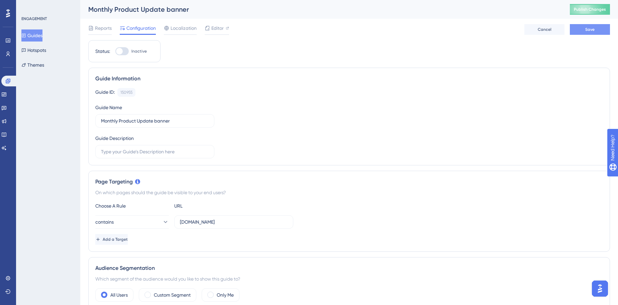
click at [592, 31] on span "Save" at bounding box center [589, 29] width 9 height 5
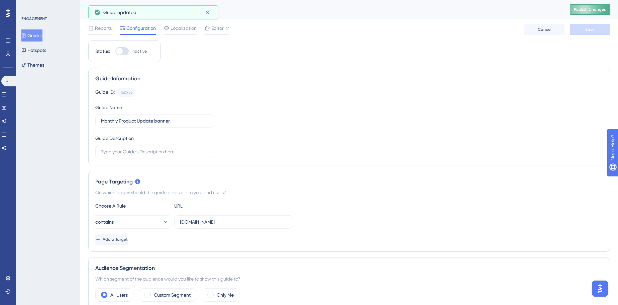
click at [597, 7] on span "Publish Changes" at bounding box center [590, 9] width 32 height 5
click at [155, 117] on input "Monthly Product Update banner" at bounding box center [155, 120] width 108 height 7
type input "Monthly Product Update Banner"
click at [128, 51] on div at bounding box center [121, 51] width 13 height 8
click at [115, 51] on input "Inactive" at bounding box center [115, 51] width 0 height 0
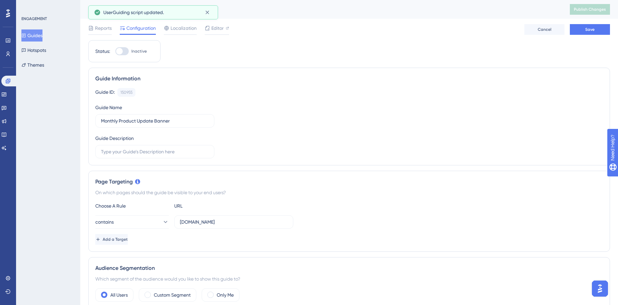
checkbox input "true"
click at [587, 28] on span "Save" at bounding box center [589, 29] width 9 height 5
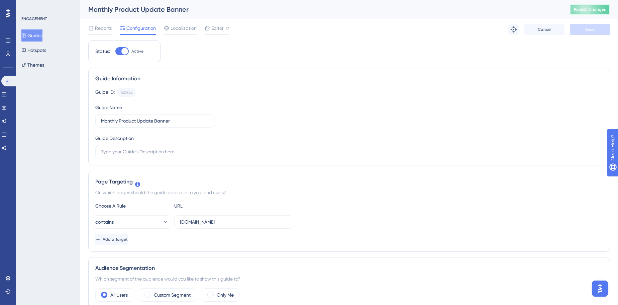
click at [601, 9] on span "Publish Changes" at bounding box center [590, 9] width 32 height 5
click at [207, 13] on icon at bounding box center [207, 13] width 4 height 4
click at [42, 37] on button "Guides" at bounding box center [31, 35] width 21 height 12
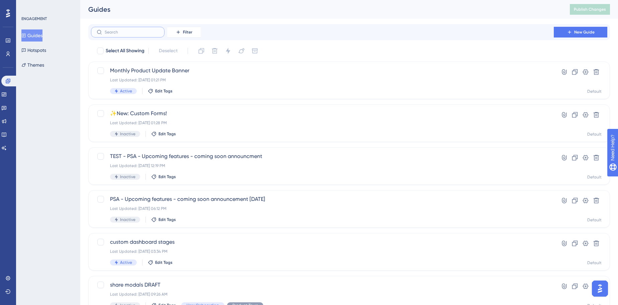
click at [134, 32] on input "text" at bounding box center [132, 32] width 54 height 5
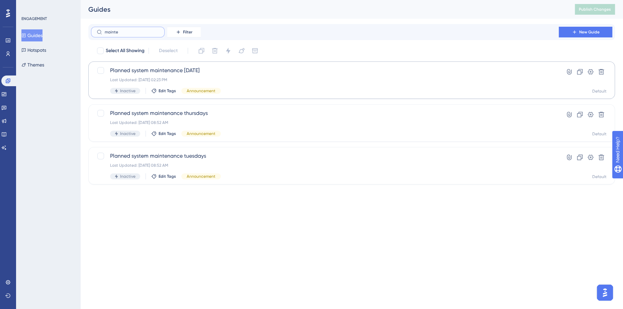
type input "mainte"
click at [221, 63] on div "Planned system maintenance Feb 4 Last Updated: Feb 03 2025, 02:23 PM Inactive E…" at bounding box center [351, 80] width 526 height 37
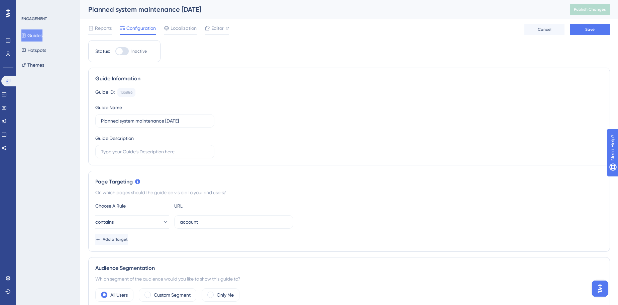
click at [42, 35] on button "Guides" at bounding box center [31, 35] width 21 height 12
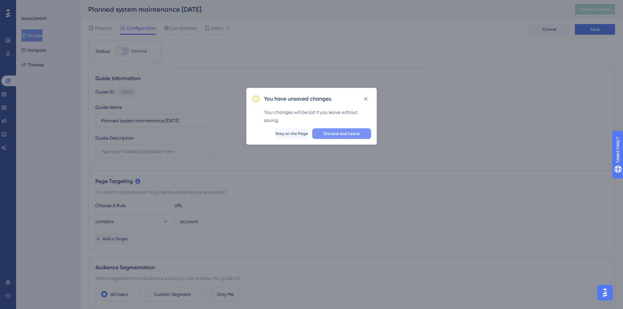
click at [344, 135] on span "Discard and Leave" at bounding box center [341, 133] width 36 height 5
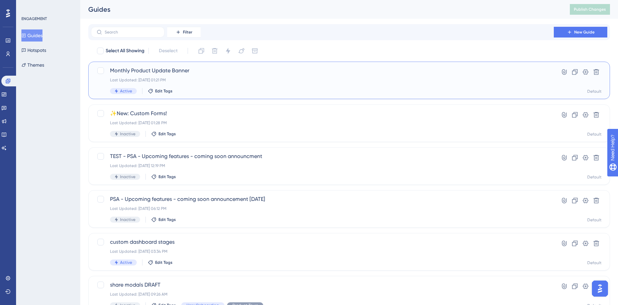
click at [191, 74] on span "Monthly Product Update Banner" at bounding box center [322, 71] width 425 height 8
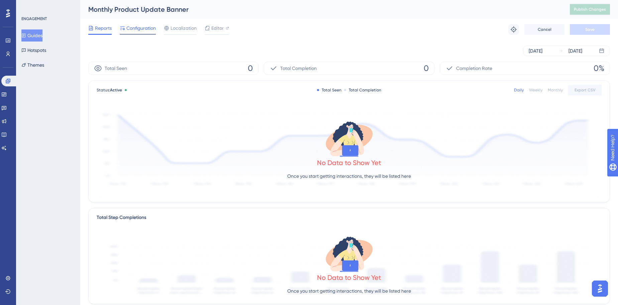
click at [125, 25] on div "Configuration" at bounding box center [138, 28] width 36 height 8
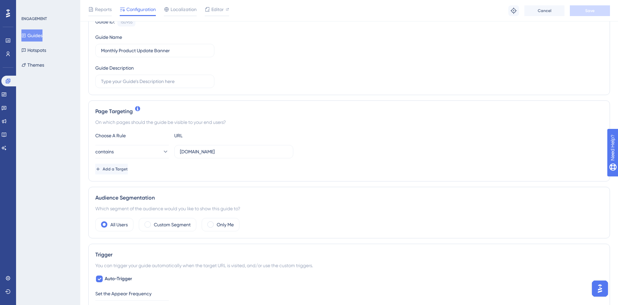
scroll to position [91, 0]
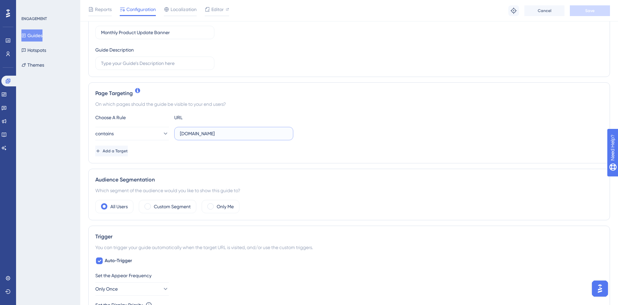
drag, startPoint x: 197, startPoint y: 134, endPoint x: 277, endPoint y: 127, distance: 80.6
click at [274, 130] on input "account.safariportal.app" at bounding box center [234, 133] width 108 height 7
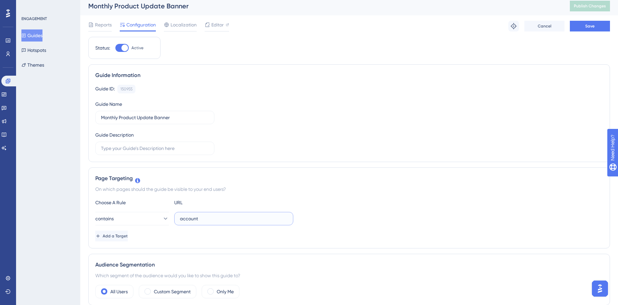
scroll to position [0, 0]
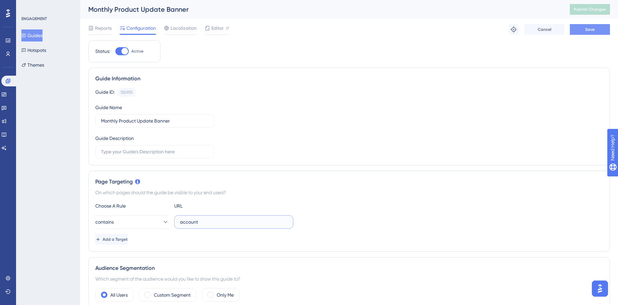
type input "account"
click at [590, 32] on button "Save" at bounding box center [590, 29] width 40 height 11
click at [597, 10] on span "Publish Changes" at bounding box center [590, 9] width 32 height 5
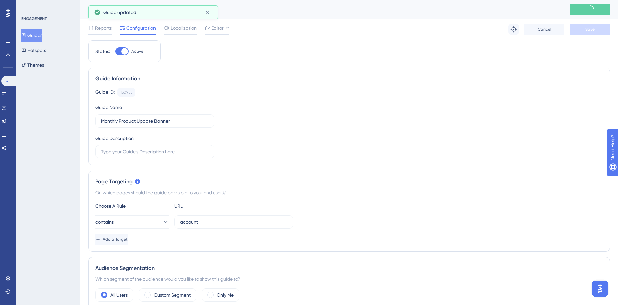
click at [38, 37] on button "Guides" at bounding box center [31, 35] width 21 height 12
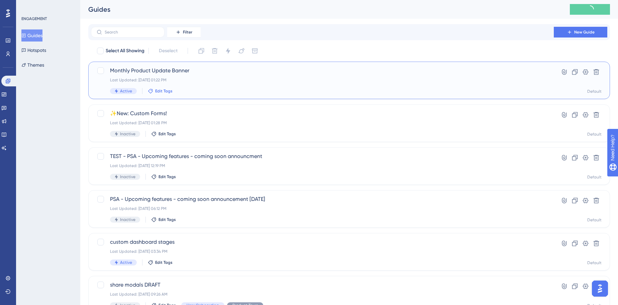
click at [163, 93] on span "Edit Tags" at bounding box center [163, 90] width 17 height 5
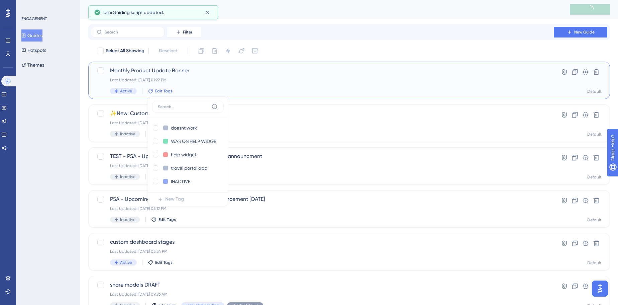
click at [178, 113] on div at bounding box center [188, 109] width 72 height 16
click at [181, 101] on label at bounding box center [188, 107] width 72 height 12
click at [181, 104] on input at bounding box center [183, 106] width 51 height 5
click at [183, 106] on input at bounding box center [183, 106] width 51 height 5
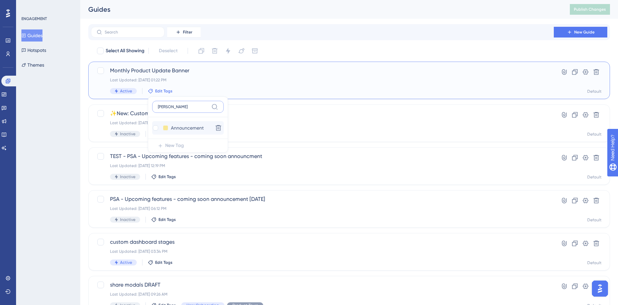
type input "ann"
click at [152, 133] on div "Announcement Announcement Delete" at bounding box center [188, 127] width 72 height 13
click at [156, 129] on div at bounding box center [155, 127] width 5 height 5
checkbox input "true"
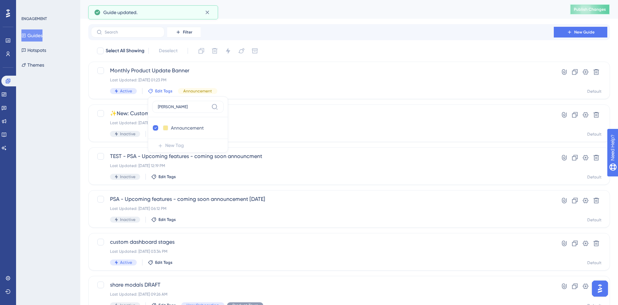
click at [592, 13] on button "Publish Changes" at bounding box center [590, 9] width 40 height 11
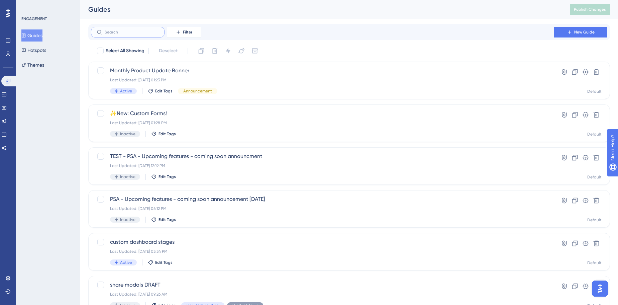
click at [134, 30] on input "text" at bounding box center [132, 32] width 54 height 5
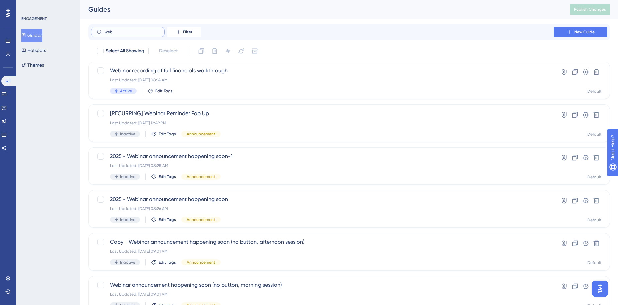
type input "web"
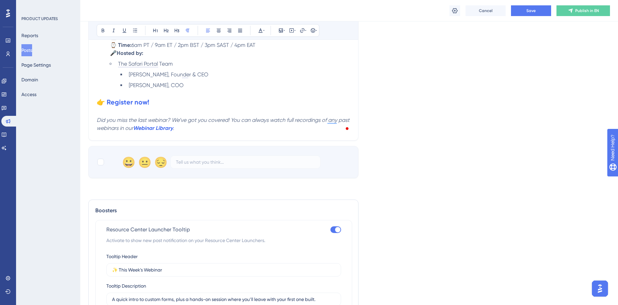
scroll to position [292, 0]
click at [128, 102] on strong "👉 Register now!" at bounding box center [123, 101] width 53 height 8
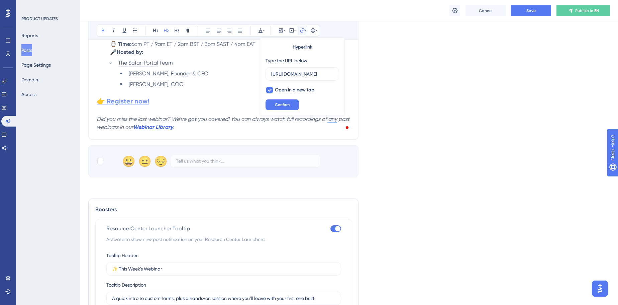
scroll to position [0, 622]
click at [315, 66] on div "Type the URL below https://us02web.zoom.us/webinar/register/WN_YdICLhyVSHKdc5Zz…" at bounding box center [303, 69] width 74 height 24
click at [308, 73] on input "https://us02web.zoom.us/webinar/register/WN_YdICLhyVSHKdc5ZzWrswtA?utm_medium=e…" at bounding box center [302, 73] width 62 height 7
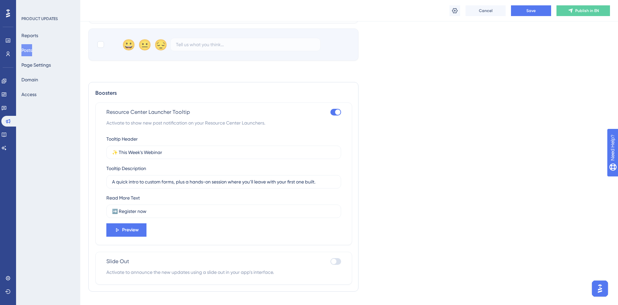
scroll to position [420, 0]
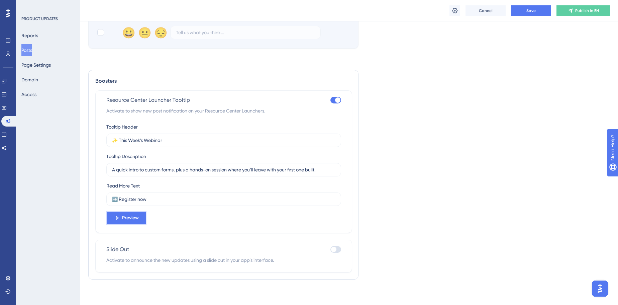
click at [128, 222] on button "Preview" at bounding box center [126, 217] width 40 height 13
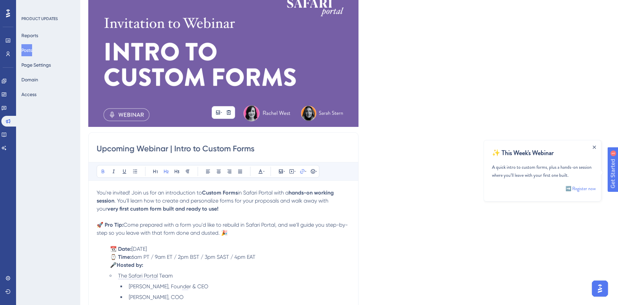
scroll to position [0, 0]
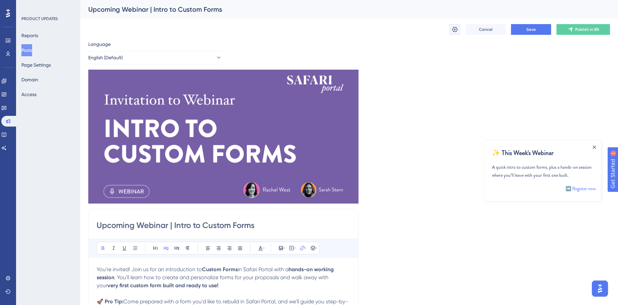
click at [451, 32] on button at bounding box center [454, 29] width 11 height 11
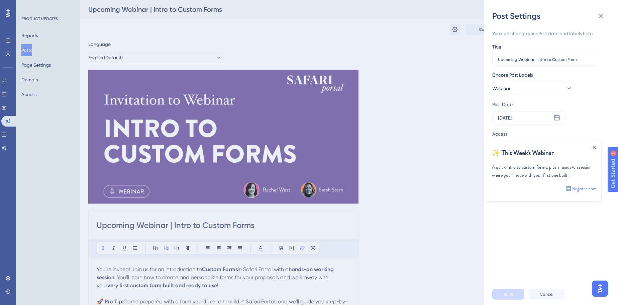
click at [593, 145] on icon "Close Announcement" at bounding box center [594, 146] width 3 height 3
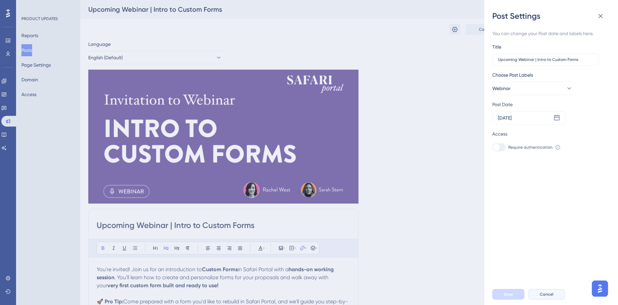
click at [545, 297] on span "Cancel" at bounding box center [547, 293] width 14 height 5
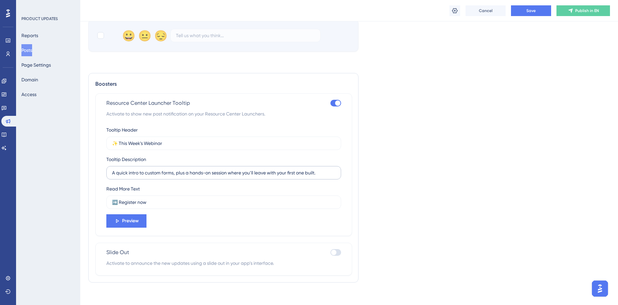
scroll to position [420, 0]
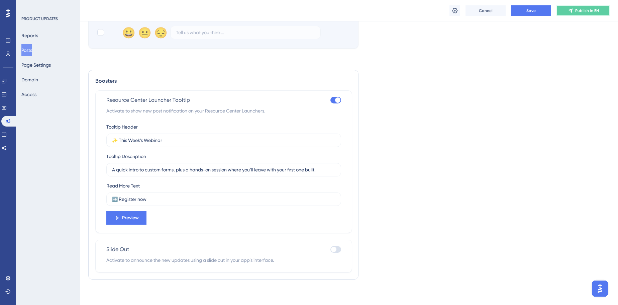
click at [592, 10] on span "Publish in EN" at bounding box center [587, 10] width 24 height 5
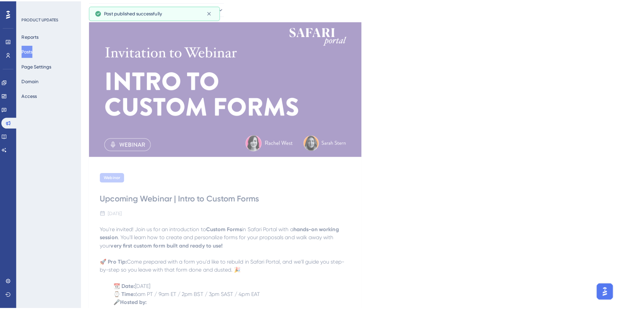
scroll to position [0, 0]
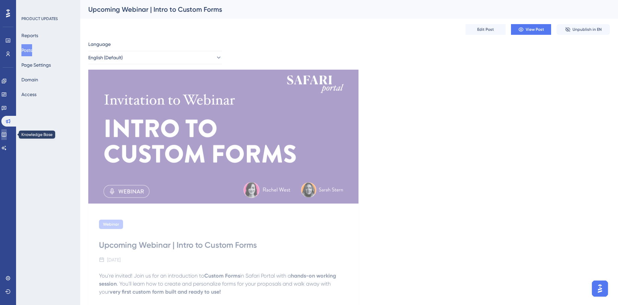
click at [5, 135] on icon at bounding box center [3, 134] width 5 height 5
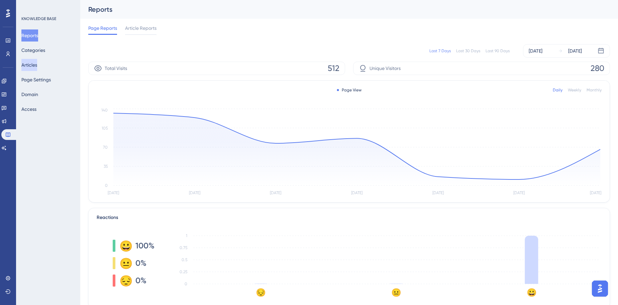
click at [37, 64] on button "Articles" at bounding box center [29, 65] width 16 height 12
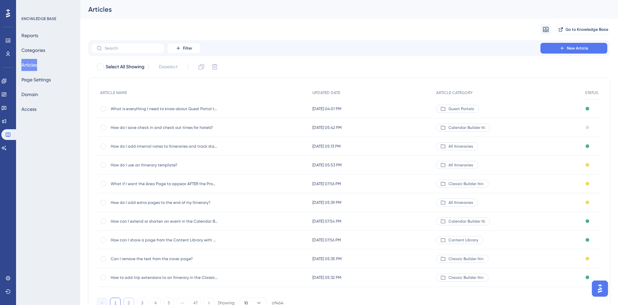
click at [129, 300] on button "2" at bounding box center [128, 302] width 11 height 11
click at [104, 185] on div at bounding box center [103, 183] width 5 height 5
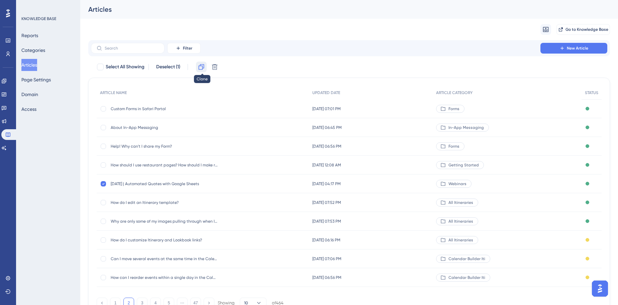
click at [203, 70] on icon at bounding box center [201, 67] width 7 height 7
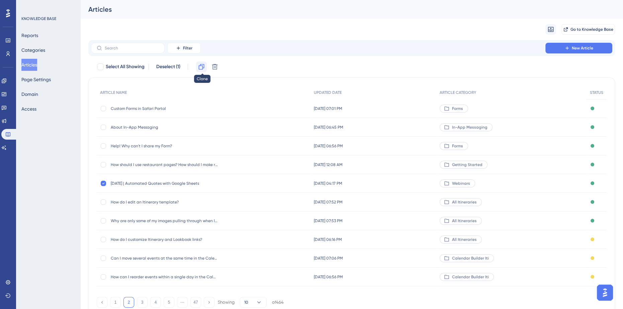
checkbox input "false"
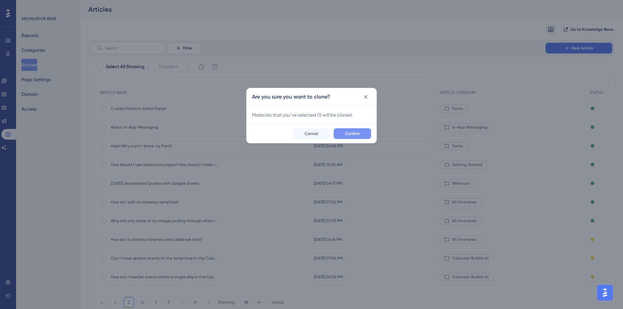
click at [346, 136] on span "Confirm" at bounding box center [352, 133] width 15 height 5
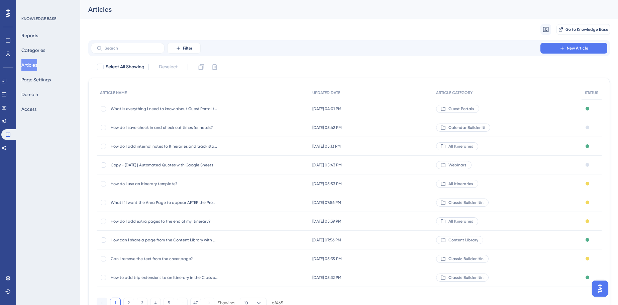
click at [129, 166] on span "Copy - August 21, 2025 | Automated Quotes with Google Sheets" at bounding box center [164, 164] width 107 height 5
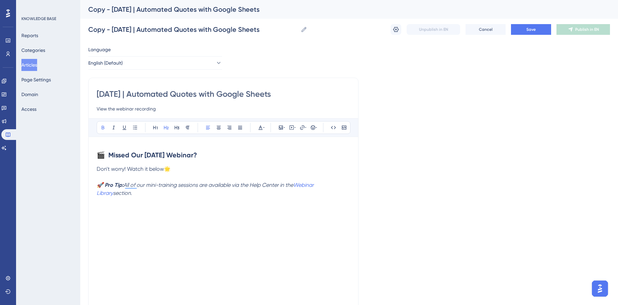
click at [169, 91] on input "[DATE] | Automated Quotes with Google Sheets" at bounding box center [223, 94] width 253 height 11
paste input "8, 2025 | Mashatu Spotlight & Email Template"
type input "[DATE] | Mashatu Spotlight & Email Templates"
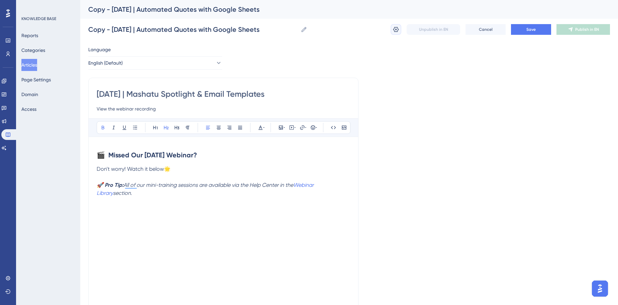
click at [400, 32] on button at bounding box center [396, 29] width 11 height 11
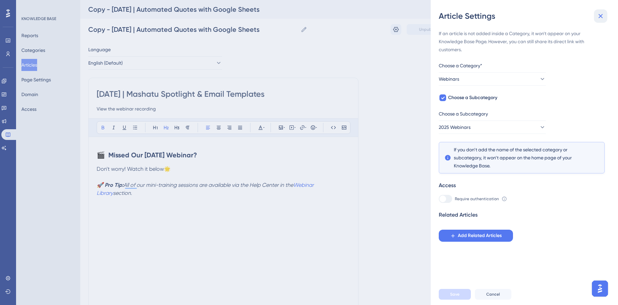
click at [601, 16] on icon at bounding box center [601, 16] width 4 height 4
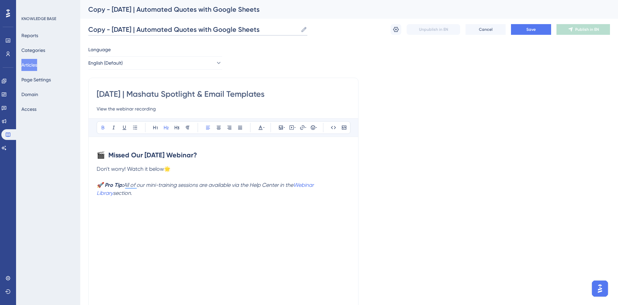
click at [248, 28] on input "Copy - August 21, 2025 | Automated Quotes with Google Sheets" at bounding box center [193, 29] width 210 height 9
click at [248, 27] on input "Copy - August 21, 2025 | Automated Quotes with Google Sheets" at bounding box center [193, 29] width 210 height 9
click at [247, 27] on input "Copy - August 21, 2025 | Automated Quotes with Google Sheets" at bounding box center [193, 29] width 210 height 9
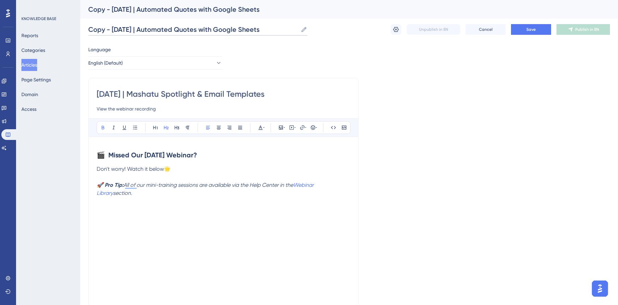
paste input "August 28, 2025 | Mashatu Spotlight & Email Template"
type input "[DATE] | Mashatu Spotlight & Email Templates"
click at [535, 32] on span "Save" at bounding box center [530, 29] width 9 height 5
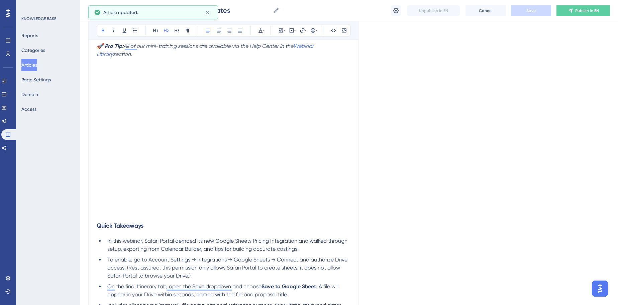
scroll to position [213, 0]
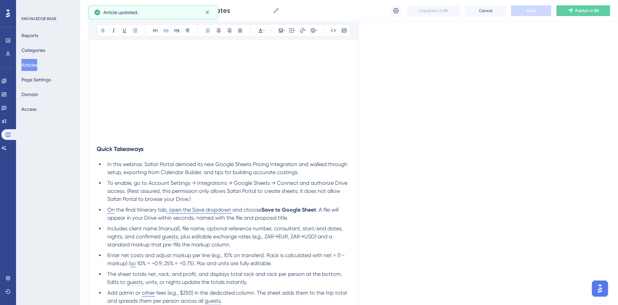
click at [109, 142] on h3 "Quick Takeaways" at bounding box center [223, 148] width 253 height 17
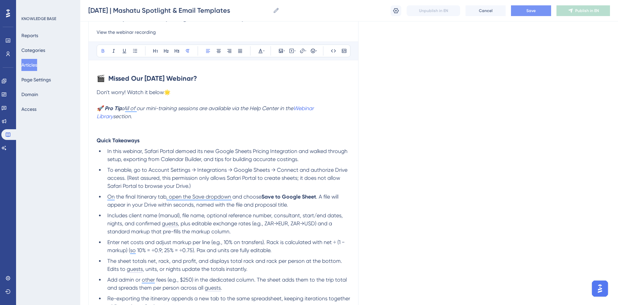
scroll to position [23, 0]
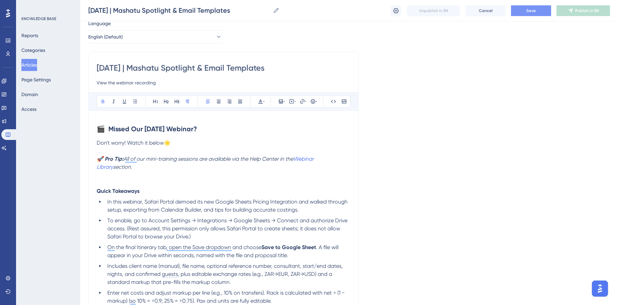
click at [114, 172] on p "To enrich screen reader interactions, please activate Accessibility in Grammarl…" at bounding box center [223, 175] width 253 height 8
click at [113, 179] on p "To enrich screen reader interactions, please activate Accessibility in Grammarl…" at bounding box center [223, 183] width 253 height 8
click at [116, 176] on p "To enrich screen reader interactions, please activate Accessibility in Grammarl…" at bounding box center [223, 175] width 253 height 8
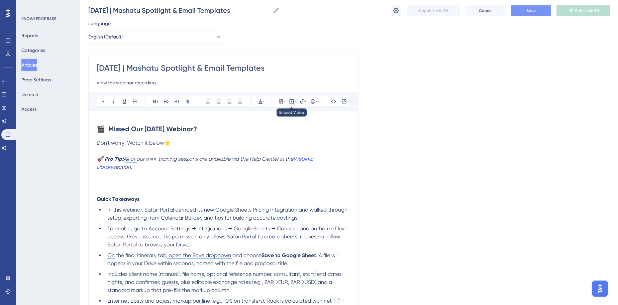
click at [295, 101] on icon at bounding box center [294, 101] width 1 height 5
click at [282, 138] on textarea at bounding box center [292, 142] width 102 height 30
paste textarea "<div style="padding:56.25% 0 0 0;position:relative;"><iframe src="https://playe…"
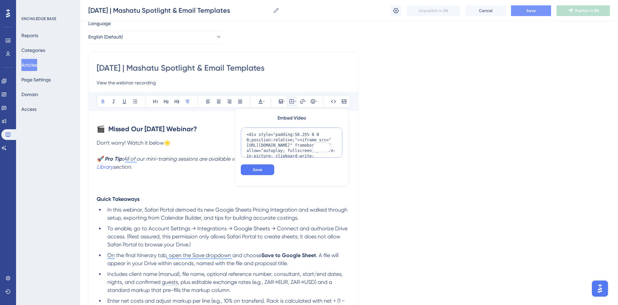
scroll to position [70, 0]
type textarea "<div style="padding:56.25% 0 0 0;position:relative;"><iframe src="https://playe…"
click at [265, 165] on button "Save" at bounding box center [257, 169] width 33 height 11
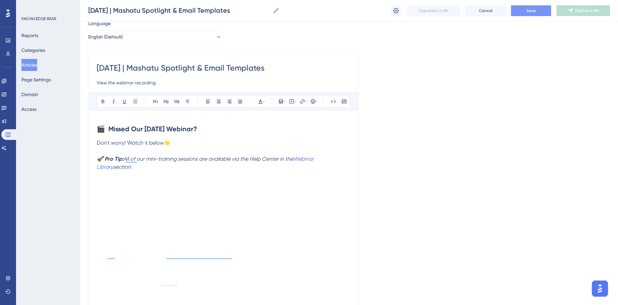
scroll to position [50, 0]
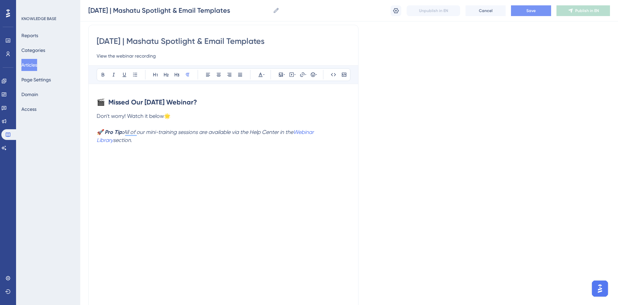
click at [150, 147] on p "To enrich screen reader interactions, please activate Accessibility in Grammarl…" at bounding box center [223, 148] width 253 height 8
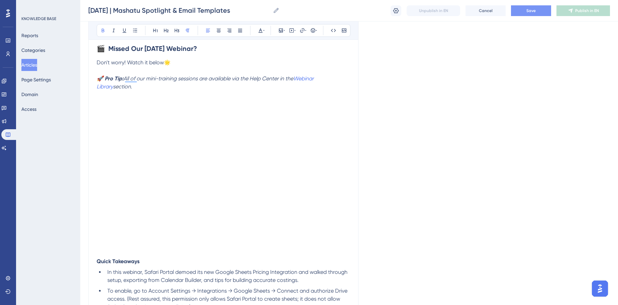
scroll to position [202, 0]
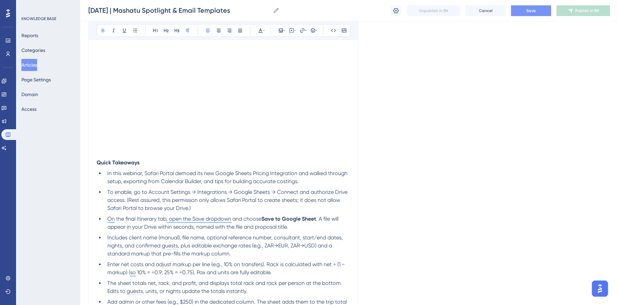
click at [161, 156] on p "To enrich screen reader interactions, please activate Accessibility in Grammarl…" at bounding box center [223, 154] width 253 height 8
click at [126, 161] on strong "Quick Takeaways" at bounding box center [118, 162] width 43 height 6
click at [130, 153] on p "To enrich screen reader interactions, please activate Accessibility in Grammarl…" at bounding box center [223, 154] width 253 height 8
click at [133, 159] on strong "Quick Takeaways" at bounding box center [118, 162] width 43 height 6
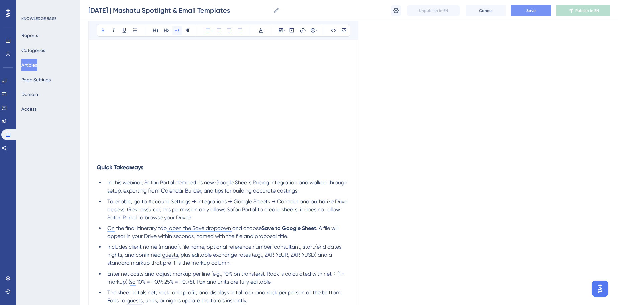
click at [180, 30] on button at bounding box center [176, 30] width 9 height 9
click at [111, 162] on h3 "Quick Takeaways" at bounding box center [223, 167] width 253 height 17
click at [112, 148] on p "To enrich screen reader interactions, please activate Accessibility in Grammarl…" at bounding box center [223, 146] width 253 height 8
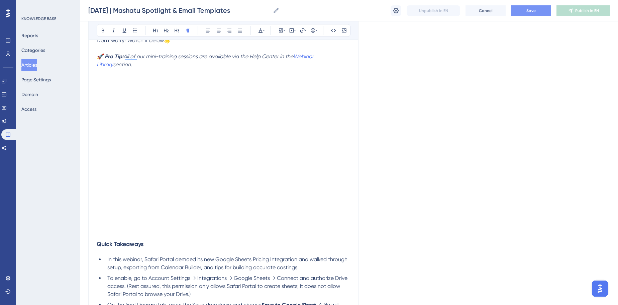
scroll to position [182, 0]
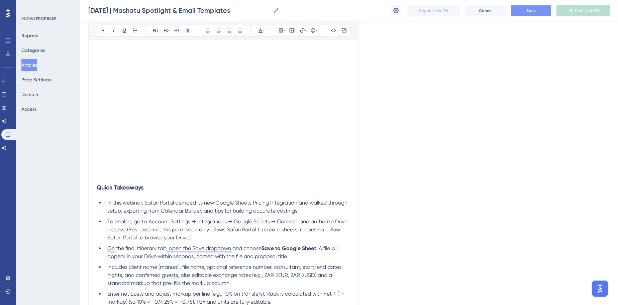
click at [110, 179] on h3 "Quick Takeaways" at bounding box center [223, 187] width 253 height 17
click at [109, 175] on p "To enrich screen reader interactions, please activate Accessibility in Grammarl…" at bounding box center [223, 175] width 253 height 8
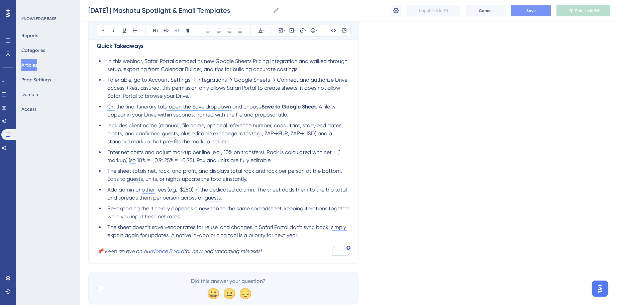
scroll to position [335, 0]
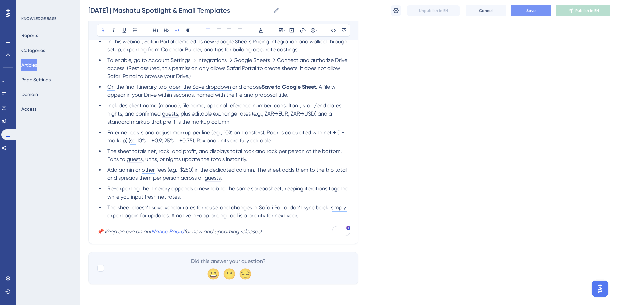
click at [104, 233] on em "📌 Keep an eye on our" at bounding box center [124, 231] width 55 height 6
click at [105, 233] on em "📌 Keep an eye on our" at bounding box center [124, 231] width 55 height 6
click at [132, 229] on em "📌 Check out Keep an eye on our" at bounding box center [138, 231] width 82 height 6
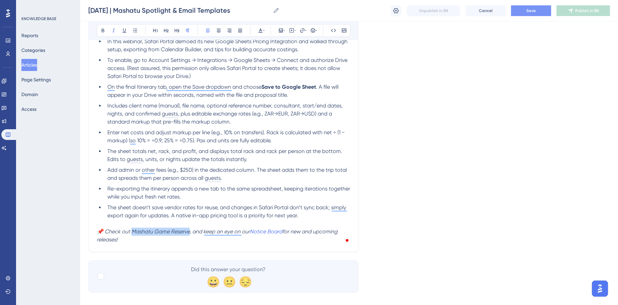
drag, startPoint x: 190, startPoint y: 232, endPoint x: 183, endPoint y: 146, distance: 86.6
click at [133, 232] on em "📌 Check out Mashatu Game Reserve, and keep an eye on our" at bounding box center [173, 231] width 153 height 6
click at [303, 31] on icon at bounding box center [302, 30] width 5 height 5
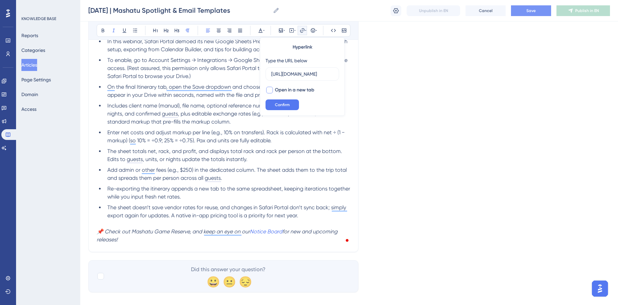
type input "https://mashatu.com/"
click at [286, 88] on span "Open in a new tab" at bounding box center [294, 90] width 39 height 8
checkbox input "true"
click at [287, 105] on span "Confirm" at bounding box center [282, 104] width 15 height 5
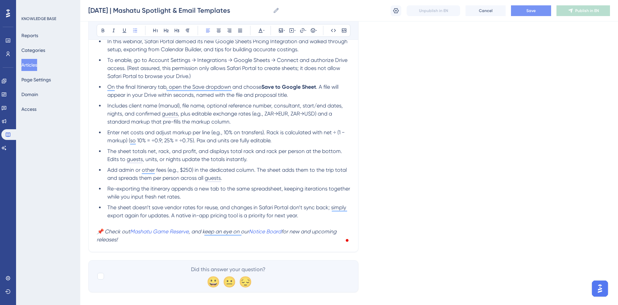
click at [280, 141] on li "Enter net costs and adjust markup per line (e.g., 10% on transfers). Rack is ca…" at bounding box center [227, 136] width 245 height 16
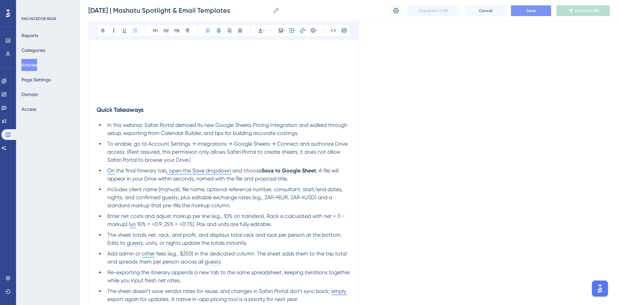
scroll to position [184, 0]
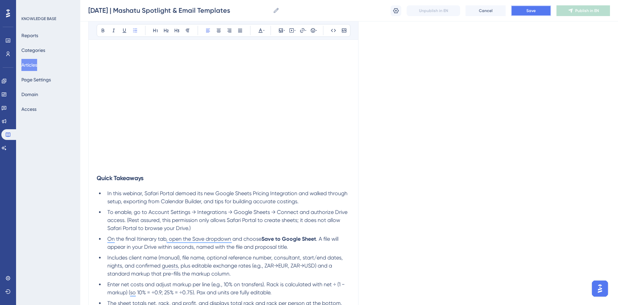
click at [543, 11] on button "Save" at bounding box center [531, 10] width 40 height 11
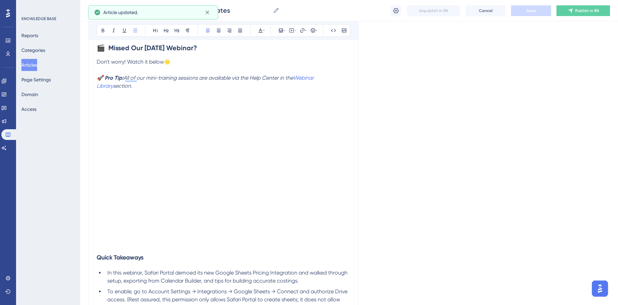
scroll to position [62, 0]
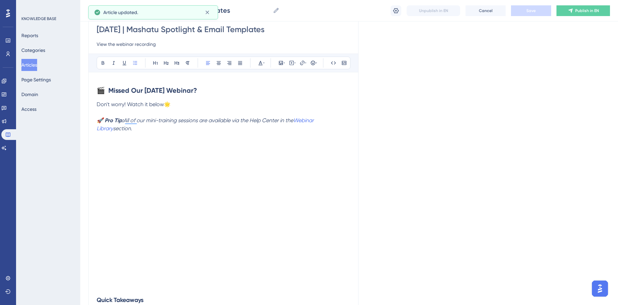
click at [177, 161] on iframe "To enrich screen reader interactions, please activate Accessibility in Grammarl…" at bounding box center [223, 211] width 253 height 142
click at [223, 173] on iframe "To enrich screen reader interactions, please activate Accessibility in Grammarl…" at bounding box center [223, 211] width 253 height 142
click at [37, 70] on button "Articles" at bounding box center [29, 65] width 16 height 12
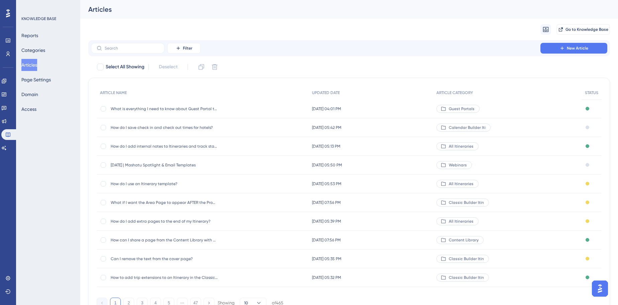
click at [152, 160] on div "August 28, 2025 | Mashatu Spotlight & Email Templates August 28, 2025 | Mashatu…" at bounding box center [164, 165] width 107 height 19
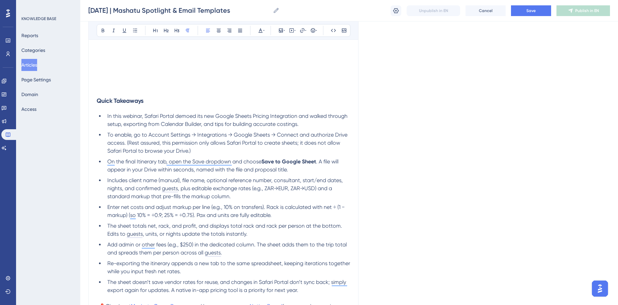
scroll to position [280, 0]
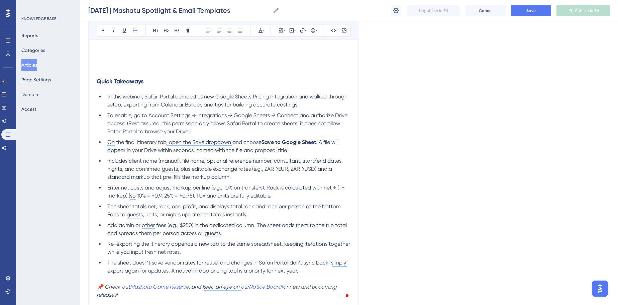
click at [203, 196] on span "Enter net costs and adjust markup per line (e.g., 10% on transfers). Rack is ca…" at bounding box center [226, 191] width 239 height 14
drag, startPoint x: 307, startPoint y: 274, endPoint x: 106, endPoint y: 96, distance: 268.2
click at [106, 96] on ul "In this webinar, Safari Portal demoed its new Google Sheets Pricing Integration…" at bounding box center [223, 184] width 253 height 182
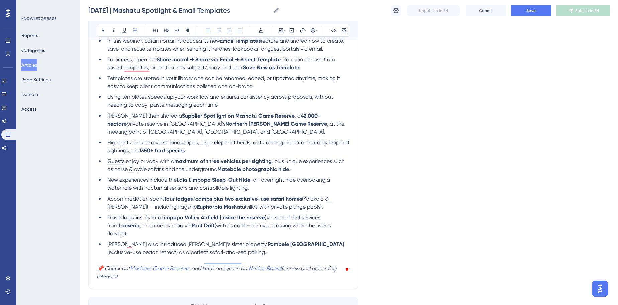
scroll to position [312, 0]
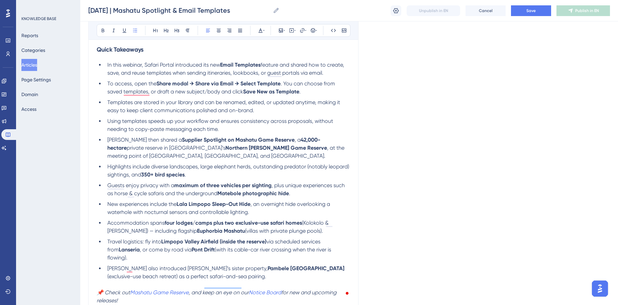
click at [107, 64] on li "In this webinar, Safari Portal introduced its new Email Templates feature and s…" at bounding box center [227, 69] width 245 height 16
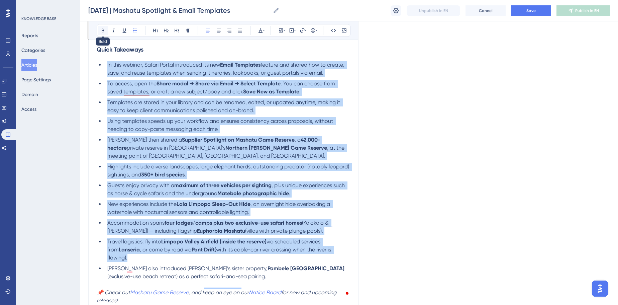
click at [104, 30] on icon at bounding box center [102, 30] width 5 height 5
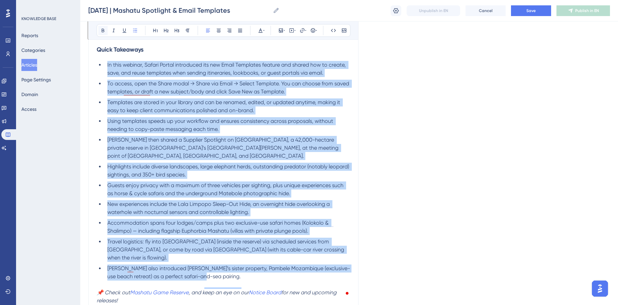
drag, startPoint x: 104, startPoint y: 30, endPoint x: 114, endPoint y: 31, distance: 9.8
click at [104, 30] on icon at bounding box center [102, 30] width 5 height 5
click at [286, 84] on span "To access, open the Share modal → Share via Email → Select Template. You can ch…" at bounding box center [228, 87] width 243 height 14
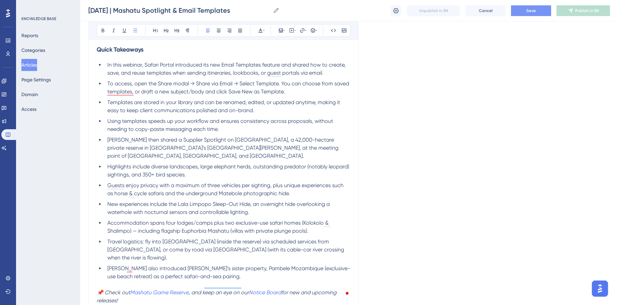
click at [532, 10] on span "Save" at bounding box center [530, 10] width 9 height 5
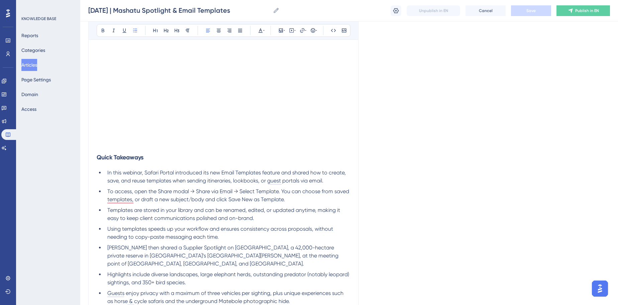
scroll to position [121, 0]
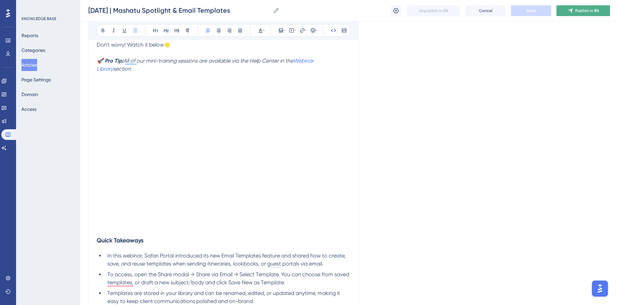
click at [586, 14] on button "Publish in EN" at bounding box center [583, 10] width 54 height 11
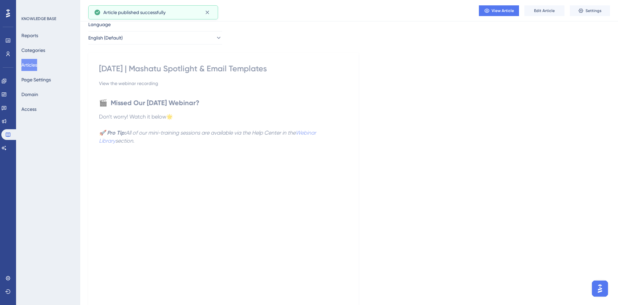
scroll to position [0, 0]
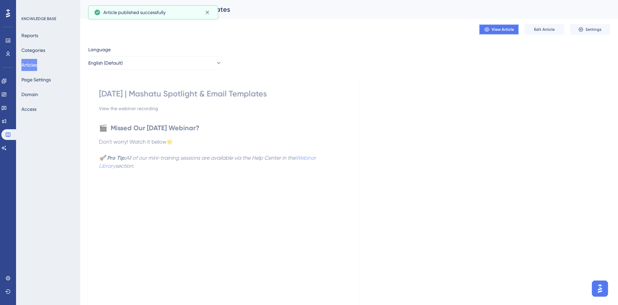
click at [511, 29] on span "View Article" at bounding box center [503, 29] width 22 height 5
click at [33, 54] on button "Categories" at bounding box center [33, 50] width 24 height 12
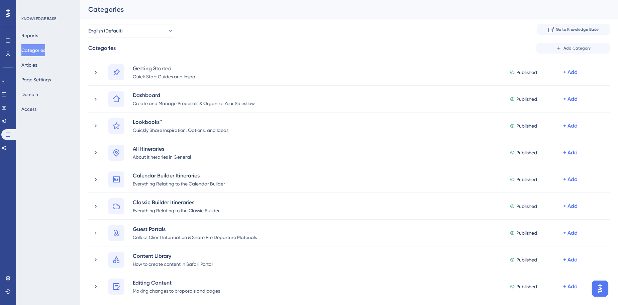
click at [322, 46] on div "Categories Add Category" at bounding box center [349, 48] width 522 height 11
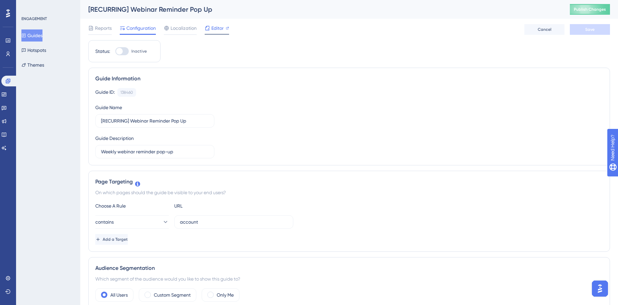
click at [214, 27] on span "Editor" at bounding box center [217, 28] width 12 height 8
click at [131, 50] on span "Inactive" at bounding box center [138, 50] width 15 height 5
click at [115, 51] on input "Inactive" at bounding box center [115, 51] width 0 height 0
checkbox input "true"
click at [588, 29] on span "Save" at bounding box center [589, 29] width 9 height 5
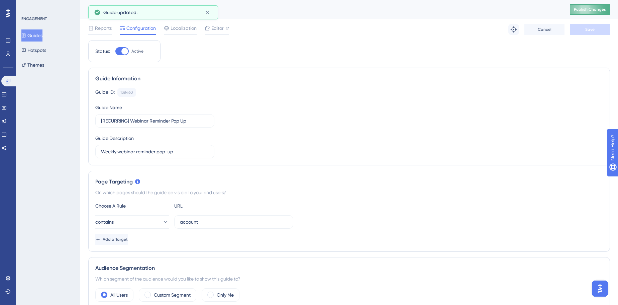
click at [591, 11] on span "Publish Changes" at bounding box center [590, 9] width 32 height 5
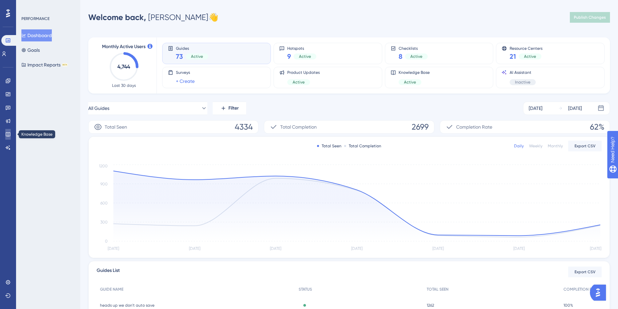
click at [5, 135] on link at bounding box center [7, 134] width 5 height 11
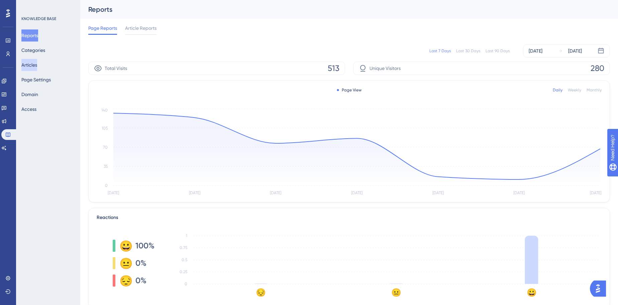
click at [37, 65] on button "Articles" at bounding box center [29, 65] width 16 height 12
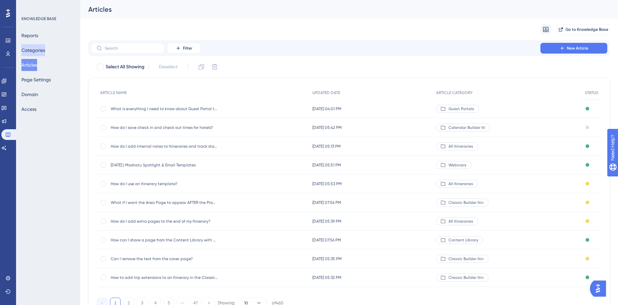
click at [45, 52] on button "Categories" at bounding box center [33, 50] width 24 height 12
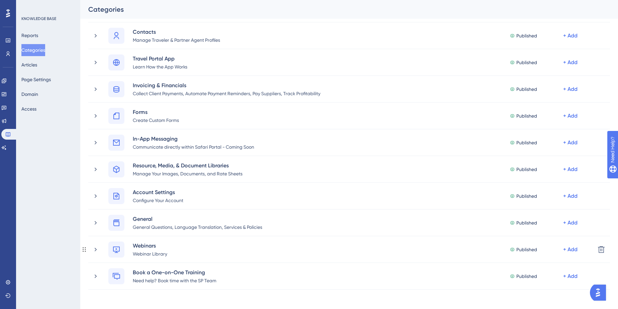
scroll to position [395, 0]
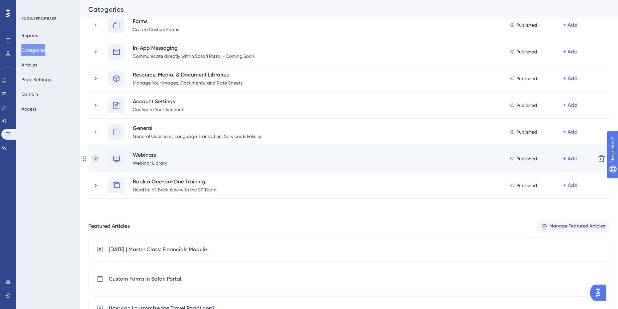
click at [96, 157] on icon at bounding box center [95, 159] width 7 height 7
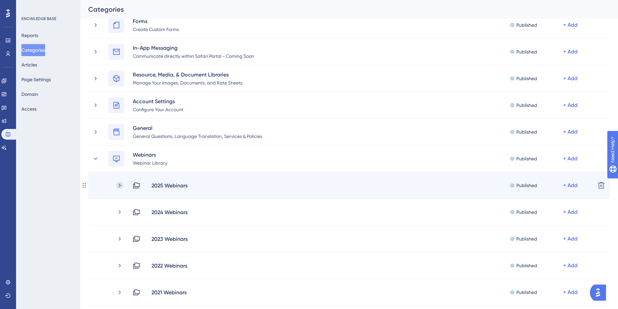
click at [120, 186] on icon at bounding box center [120, 186] width 2 height 4
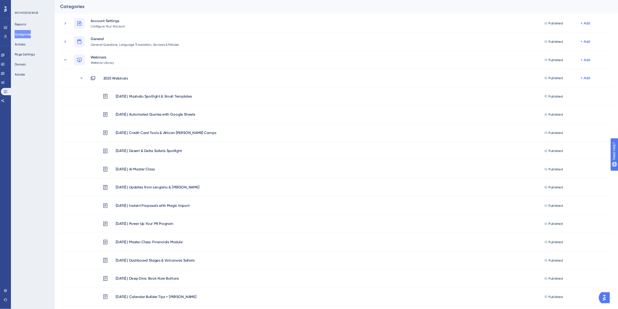
scroll to position [466, 0]
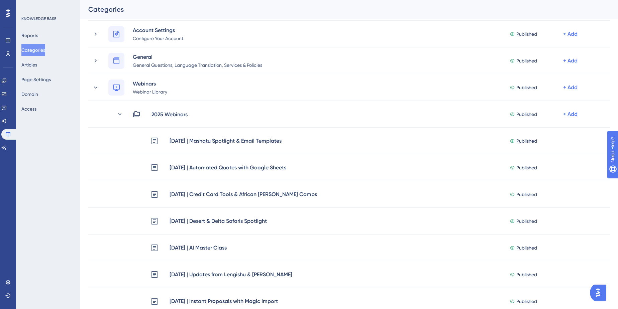
click at [317, 9] on div "Categories" at bounding box center [340, 9] width 505 height 9
